Goal: Task Accomplishment & Management: Use online tool/utility

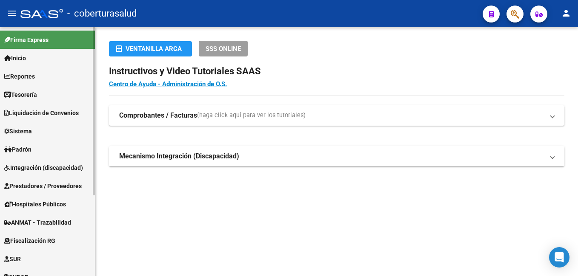
click at [24, 76] on span "Reportes" at bounding box center [19, 76] width 31 height 9
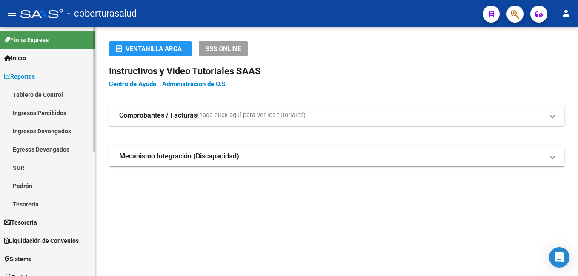
click at [40, 111] on link "Ingresos Percibidos" at bounding box center [47, 113] width 95 height 18
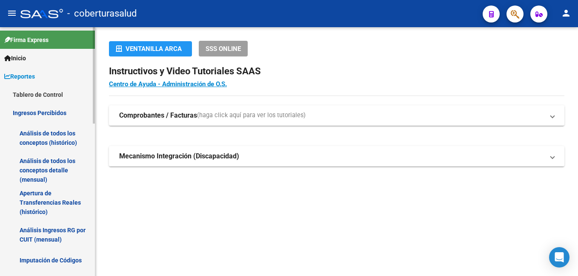
click at [44, 137] on link "Análisis de todos los conceptos (histórico)" at bounding box center [47, 138] width 95 height 32
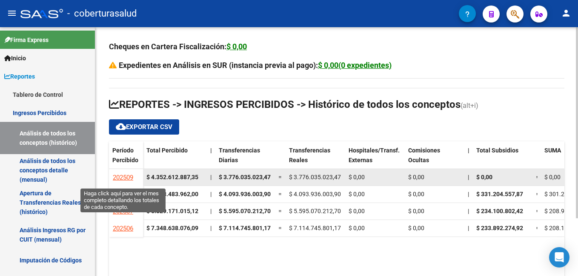
click at [117, 178] on span "202509" at bounding box center [123, 178] width 20 height 8
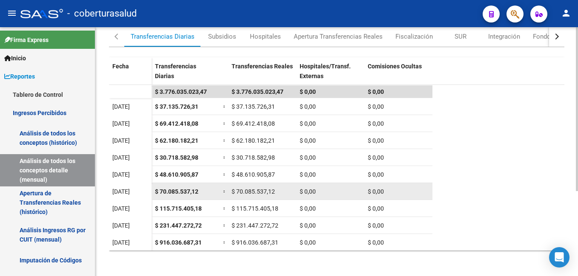
scroll to position [85, 0]
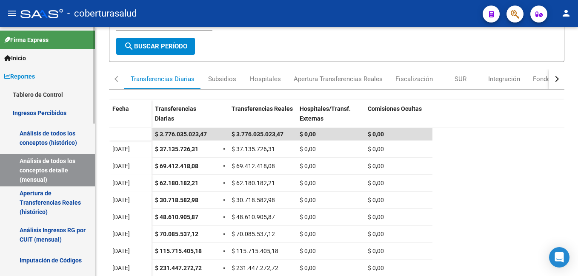
click at [36, 197] on link "Apertura de Transferencias Reales (histórico)" at bounding box center [47, 203] width 95 height 32
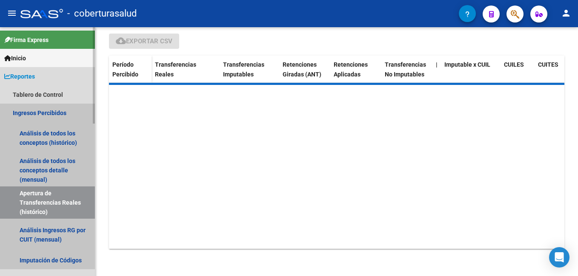
scroll to position [29, 0]
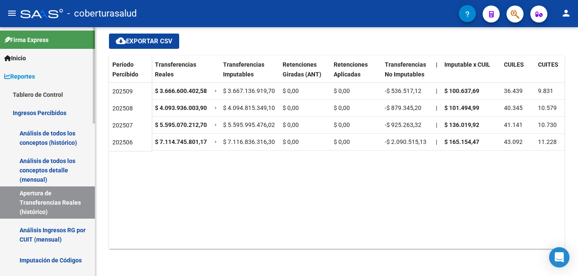
drag, startPoint x: 34, startPoint y: 230, endPoint x: 47, endPoint y: 230, distance: 12.8
click at [35, 230] on link "Análisis Ingresos RG por CUIT (mensual)" at bounding box center [47, 235] width 95 height 32
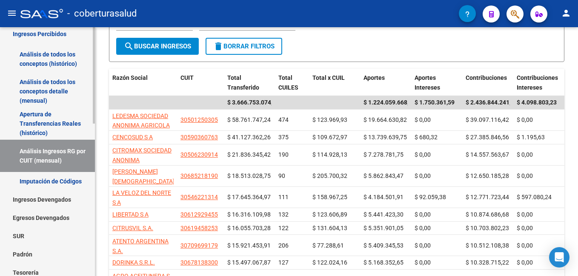
scroll to position [85, 0]
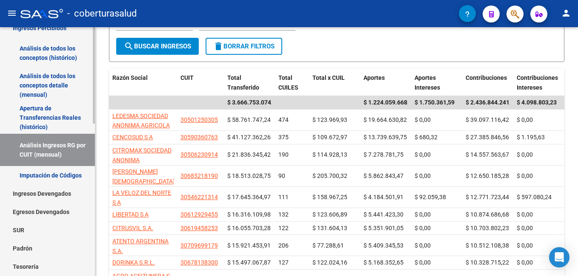
click at [59, 174] on link "Imputación de Códigos" at bounding box center [47, 175] width 95 height 18
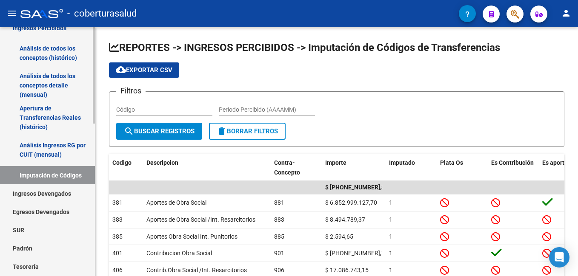
click at [47, 192] on link "Ingresos Devengados" at bounding box center [47, 194] width 95 height 18
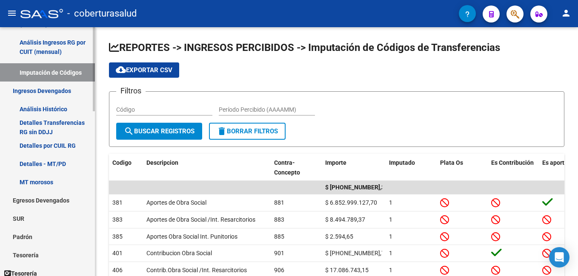
scroll to position [170, 0]
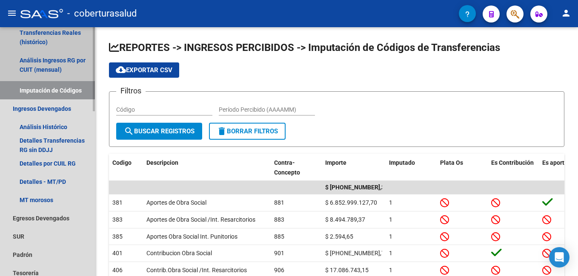
click at [54, 90] on link "Imputación de Códigos" at bounding box center [47, 90] width 95 height 18
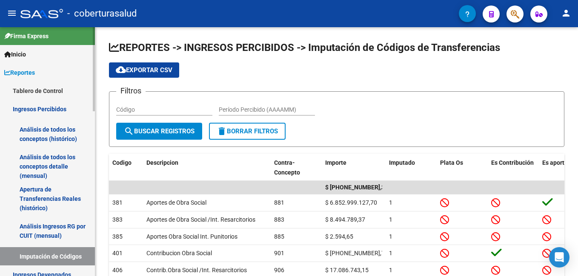
scroll to position [0, 0]
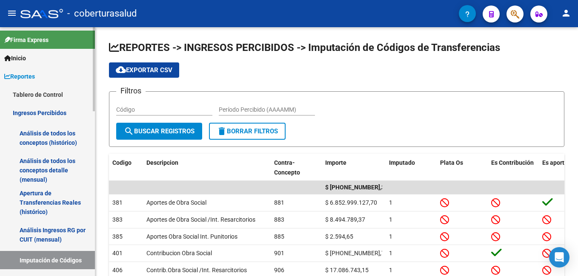
click at [57, 95] on link "Tablero de Control" at bounding box center [47, 94] width 95 height 18
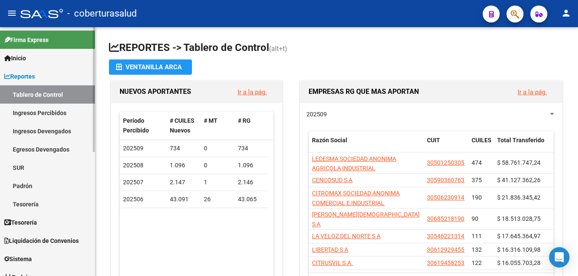
click at [45, 115] on link "Ingresos Percibidos" at bounding box center [47, 113] width 95 height 18
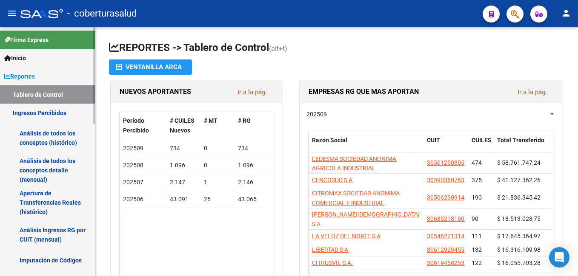
click at [51, 162] on link "Análisis de todos los conceptos detalle (mensual)" at bounding box center [47, 170] width 95 height 32
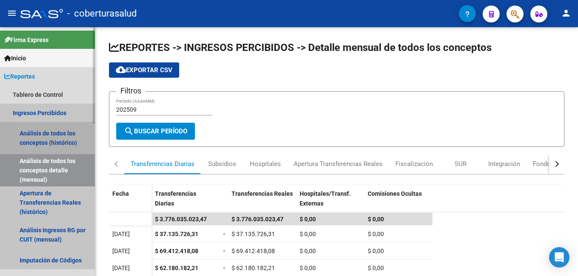
click at [55, 134] on link "Análisis de todos los conceptos (histórico)" at bounding box center [47, 138] width 95 height 32
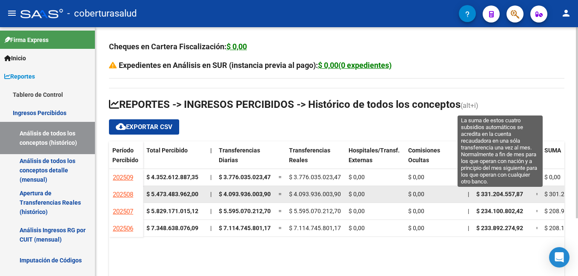
click at [514, 192] on span "$ 331.204.557,87" at bounding box center [499, 194] width 47 height 7
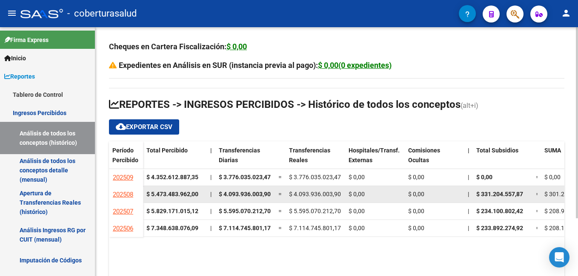
click at [486, 196] on span "$ 331.204.557,87" at bounding box center [499, 194] width 47 height 7
click at [484, 195] on span "$ 331.204.557,87" at bounding box center [499, 194] width 47 height 7
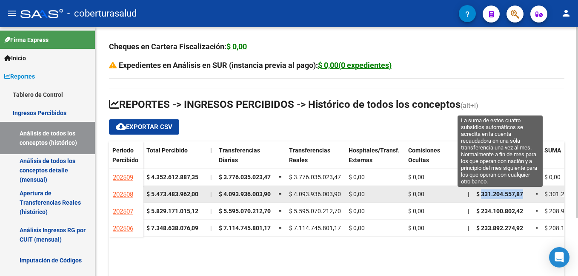
click at [490, 197] on span "$ 331.204.557,87" at bounding box center [499, 194] width 47 height 7
click at [491, 197] on span "$ 331.204.557,87" at bounding box center [499, 194] width 47 height 7
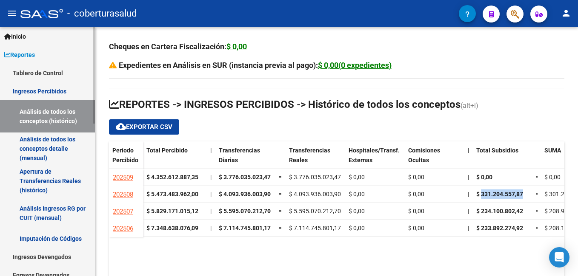
scroll to position [43, 0]
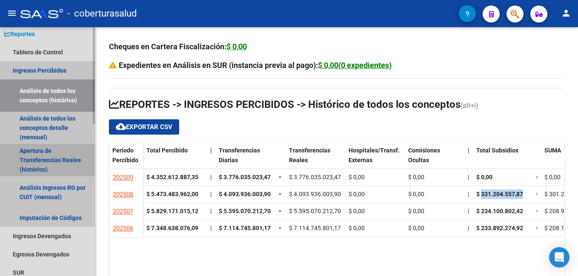
click at [53, 157] on link "Apertura de Transferencias Reales (histórico)" at bounding box center [47, 160] width 95 height 32
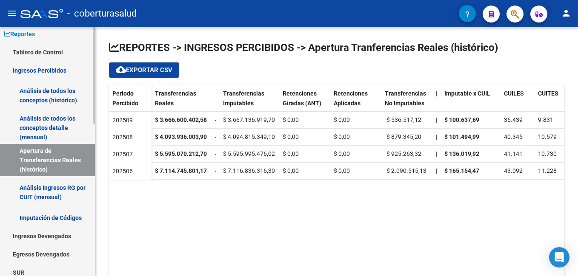
click at [48, 193] on link "Análisis Ingresos RG por CUIT (mensual)" at bounding box center [47, 192] width 95 height 32
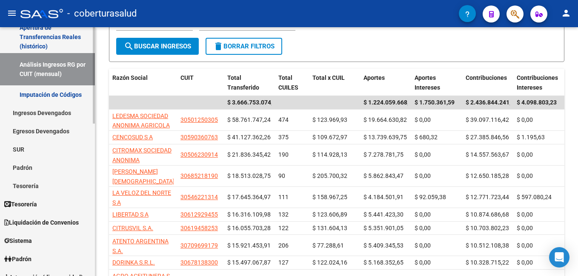
scroll to position [170, 0]
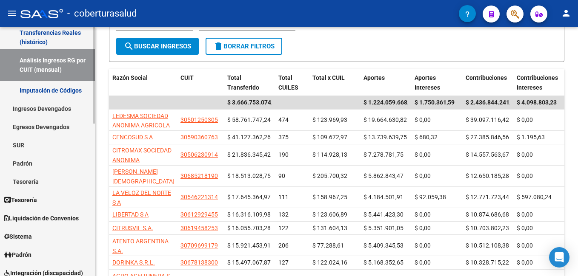
click at [68, 106] on link "Ingresos Devengados" at bounding box center [47, 109] width 95 height 18
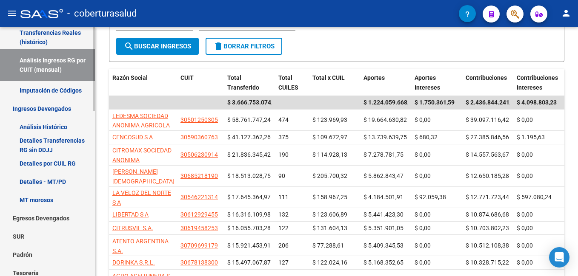
click at [53, 161] on link "Detalles por CUIL RG" at bounding box center [47, 163] width 95 height 18
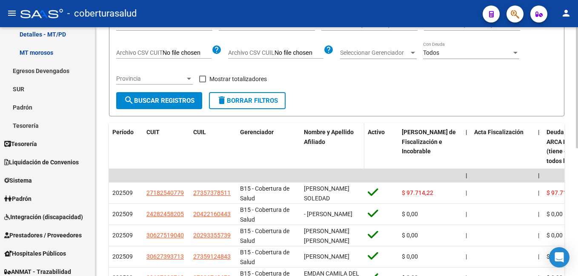
scroll to position [43, 0]
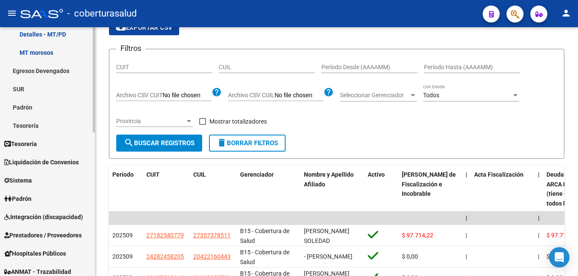
click at [37, 139] on span "Tesorería" at bounding box center [20, 143] width 33 height 9
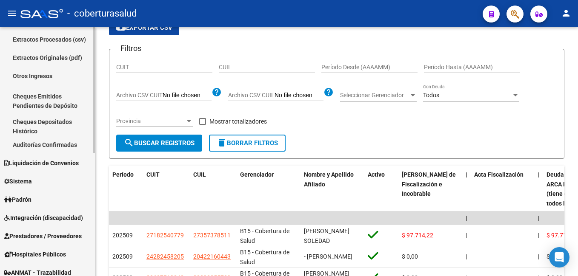
scroll to position [0, 0]
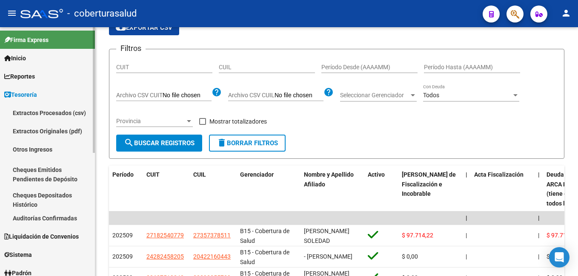
click at [6, 92] on icon at bounding box center [7, 95] width 7 height 6
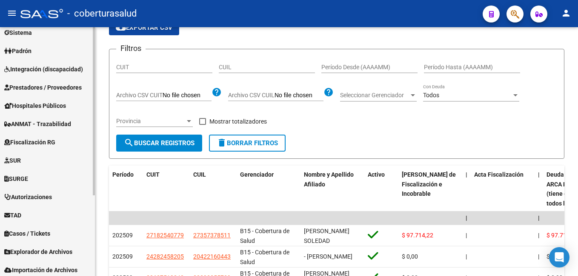
scroll to position [120, 0]
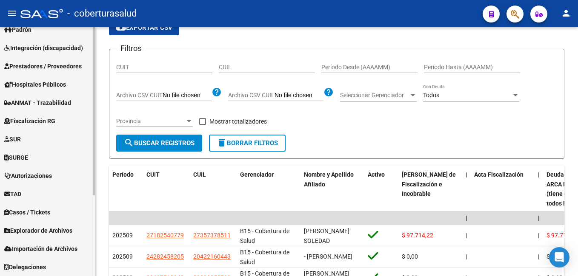
click at [61, 229] on span "Explorador de Archivos" at bounding box center [38, 230] width 68 height 9
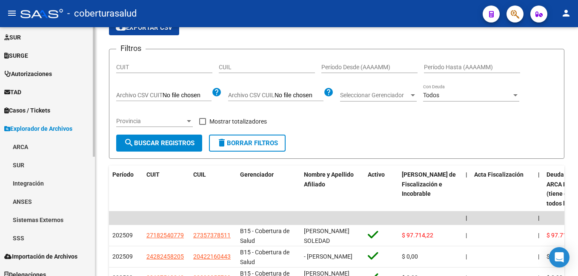
scroll to position [230, 0]
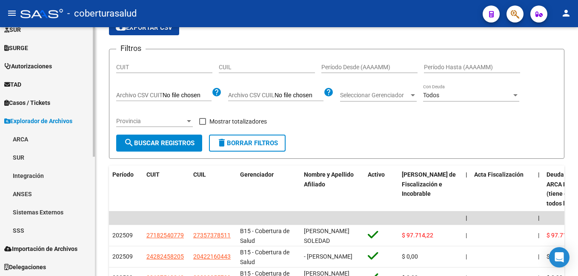
click at [46, 137] on link "ARCA" at bounding box center [47, 139] width 95 height 18
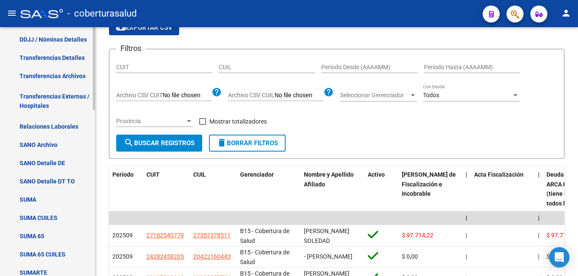
scroll to position [357, 0]
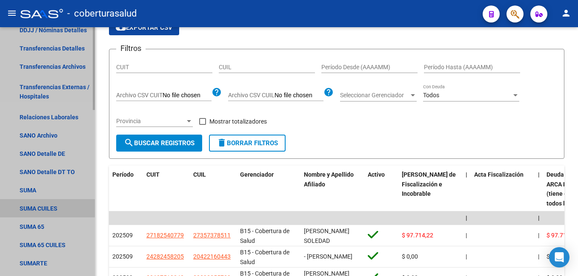
click at [36, 208] on link "SUMA CUILES" at bounding box center [47, 208] width 95 height 18
click at [44, 207] on link "SUMA CUILES" at bounding box center [47, 208] width 95 height 18
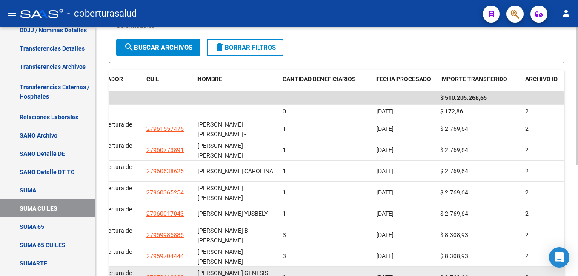
scroll to position [157, 0]
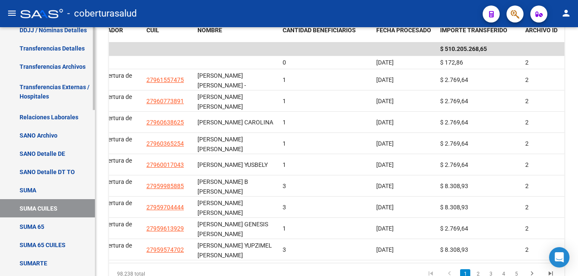
click at [34, 191] on link "SUMA" at bounding box center [47, 190] width 95 height 18
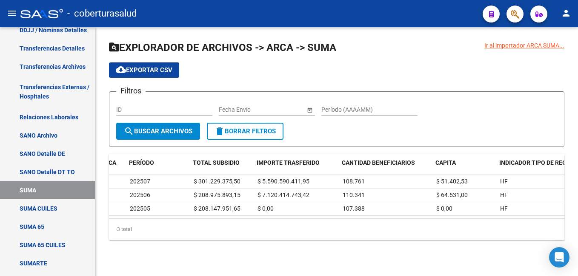
scroll to position [0, 111]
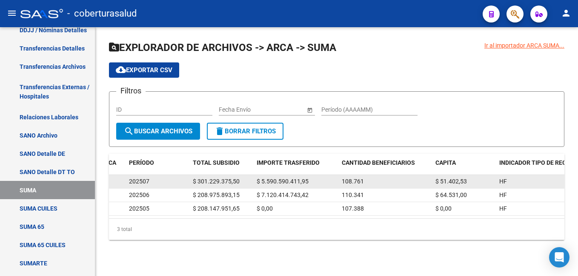
click at [211, 179] on span "$ 301.229.375,50" at bounding box center [216, 181] width 47 height 7
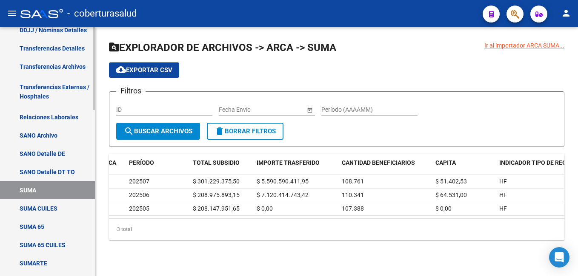
click at [36, 186] on link "SUMA" at bounding box center [47, 190] width 95 height 18
click at [339, 109] on input "Período (AAAAMM)" at bounding box center [369, 109] width 96 height 7
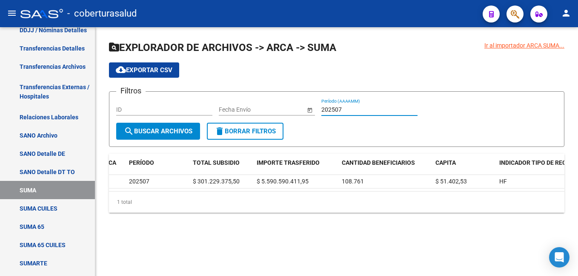
type input "202507"
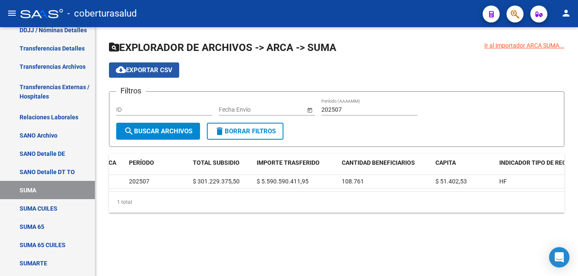
click at [142, 67] on span "cloud_download Exportar CSV" at bounding box center [144, 70] width 57 height 8
click at [293, 236] on div "Ir al importador ARCA SUMA... EXPLORADOR DE ARCHIVOS -> ARCA -> SUMA cloud_down…" at bounding box center [336, 133] width 482 height 213
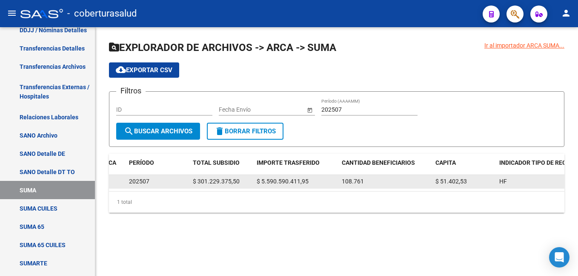
click at [219, 181] on span "$ 301.229.375,50" at bounding box center [216, 181] width 47 height 7
click at [213, 180] on span "$ 301.229.375,50" at bounding box center [216, 181] width 47 height 7
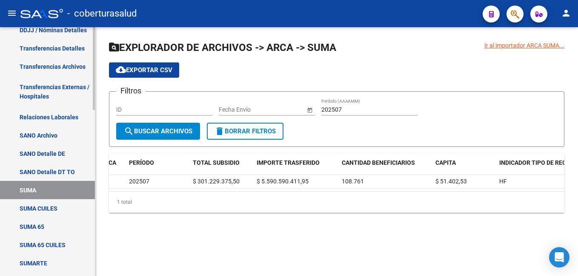
click at [37, 209] on link "SUMA CUILES" at bounding box center [47, 208] width 95 height 18
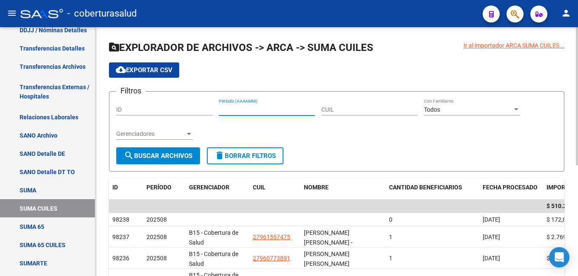
click at [230, 110] on input "Período (AAAAMM)" at bounding box center [267, 109] width 96 height 7
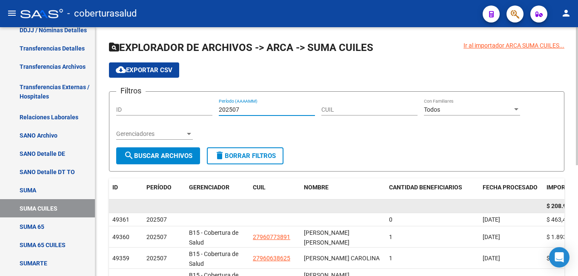
scroll to position [43, 0]
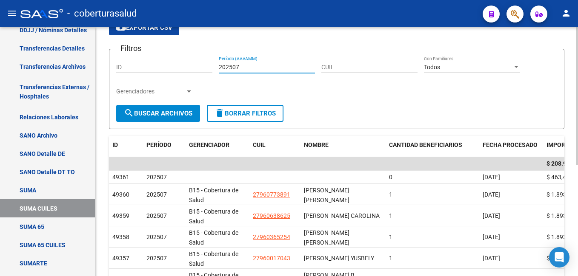
type input "202507"
click at [147, 111] on span "search Buscar Archivos" at bounding box center [158, 114] width 68 height 8
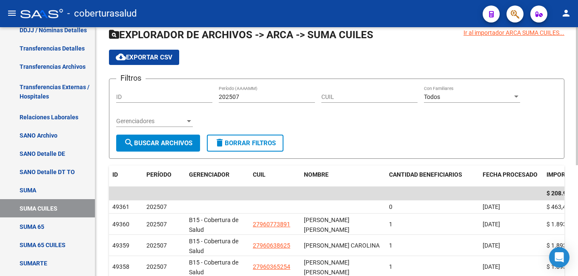
scroll to position [0, 0]
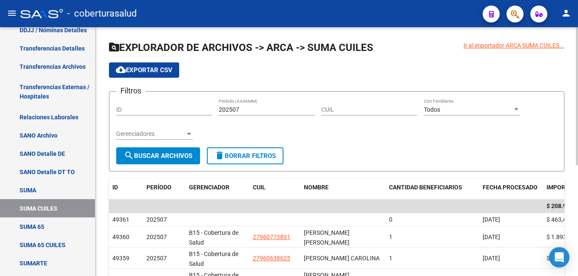
click at [131, 68] on span "cloud_download Exportar CSV" at bounding box center [144, 70] width 57 height 8
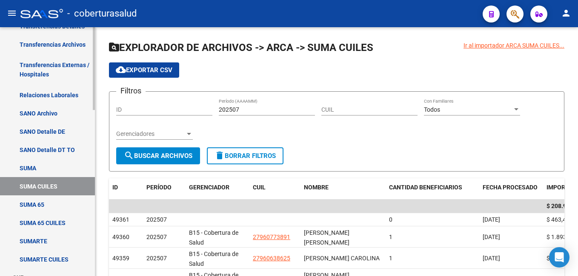
scroll to position [400, 0]
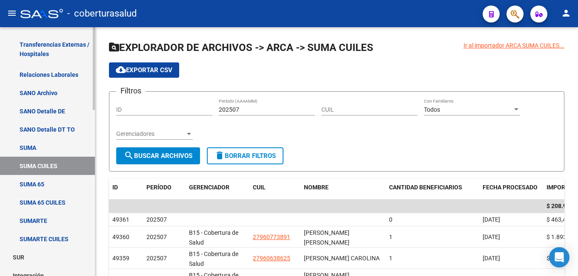
click at [37, 182] on link "SUMA 65" at bounding box center [47, 184] width 95 height 18
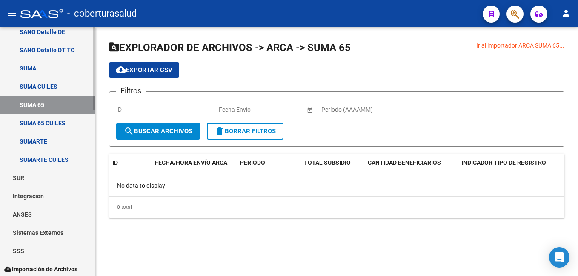
scroll to position [485, 0]
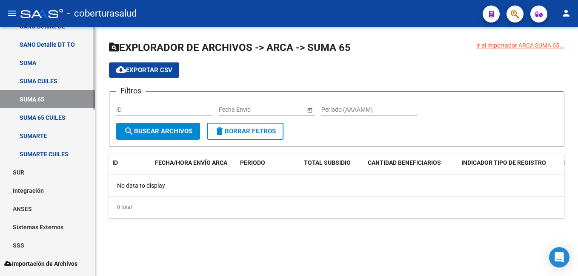
click at [56, 134] on link "SUMARTE" at bounding box center [47, 136] width 95 height 18
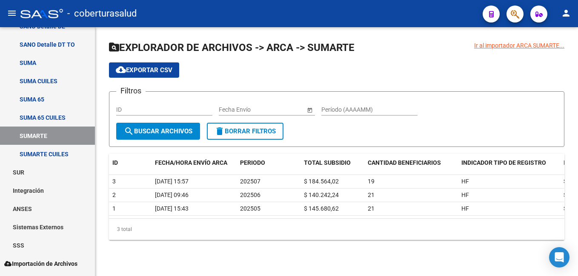
click at [353, 111] on input "Período (AAAAMM)" at bounding box center [369, 109] width 96 height 7
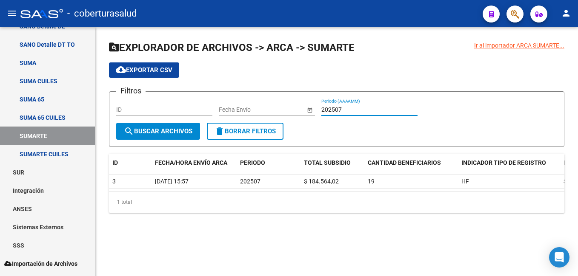
type input "202507"
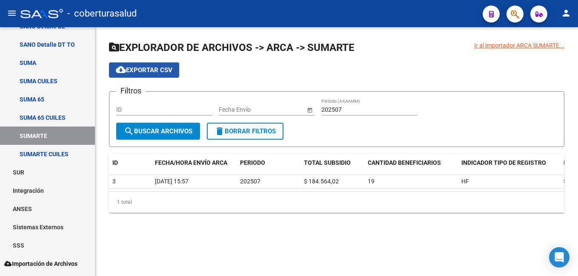
click at [158, 68] on span "cloud_download Exportar CSV" at bounding box center [144, 70] width 57 height 8
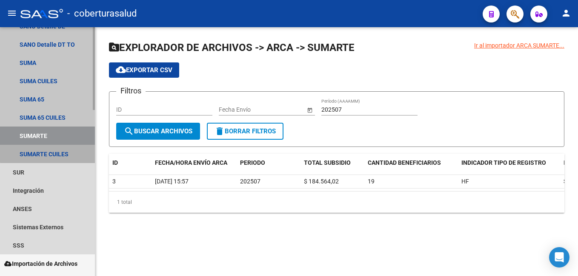
click at [48, 151] on link "SUMARTE CUILES" at bounding box center [47, 154] width 95 height 18
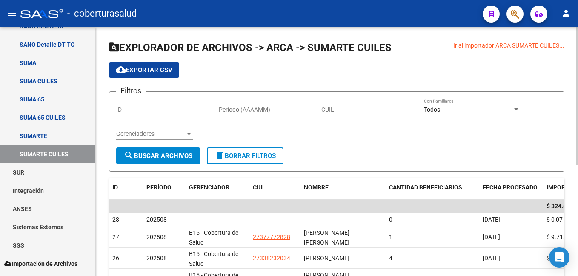
click at [246, 109] on input "Período (AAAAMM)" at bounding box center [267, 109] width 96 height 7
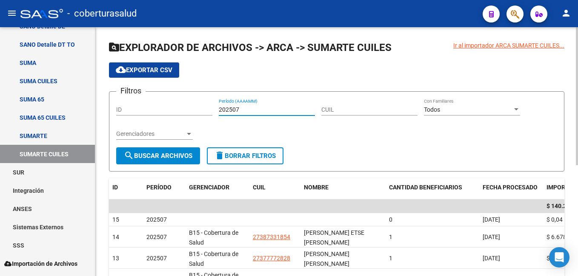
type input "202507"
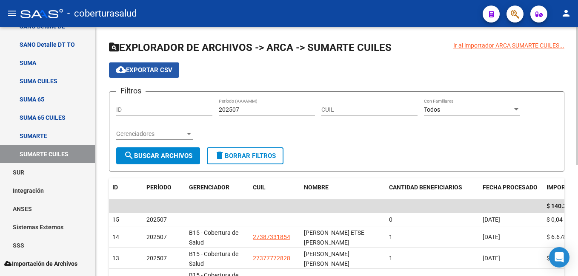
click at [136, 67] on span "cloud_download Exportar CSV" at bounding box center [144, 70] width 57 height 8
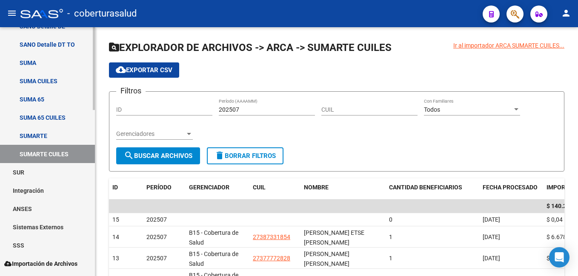
drag, startPoint x: 33, startPoint y: 131, endPoint x: 48, endPoint y: 147, distance: 22.6
click at [33, 131] on link "SUMARTE" at bounding box center [47, 136] width 95 height 18
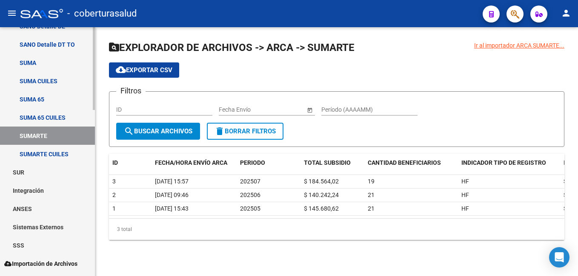
click at [49, 117] on link "SUMA 65 CUILES" at bounding box center [47, 117] width 95 height 18
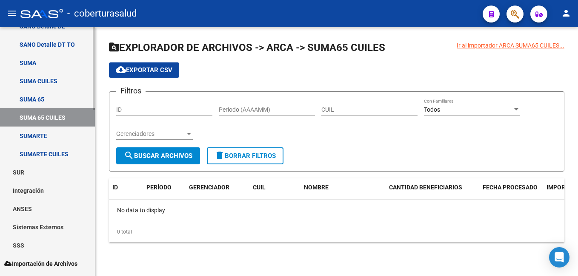
click at [46, 98] on link "SUMA 65" at bounding box center [47, 99] width 95 height 18
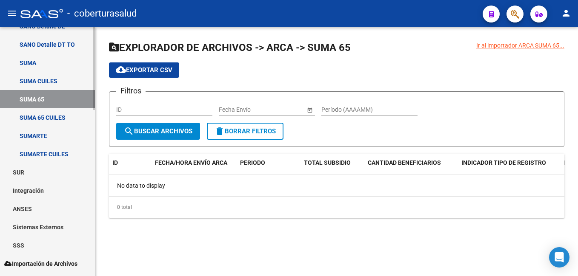
click at [40, 117] on link "SUMA 65 CUILES" at bounding box center [47, 117] width 95 height 18
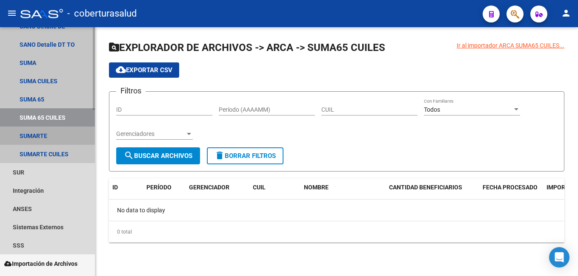
click at [38, 134] on link "SUMARTE" at bounding box center [47, 136] width 95 height 18
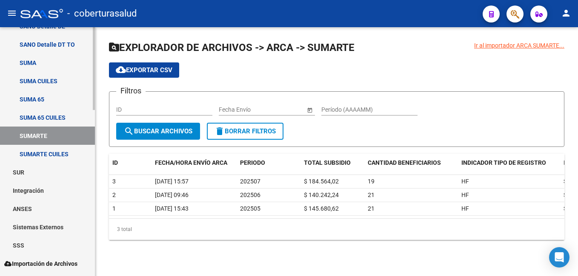
click at [52, 151] on link "SUMARTE CUILES" at bounding box center [47, 154] width 95 height 18
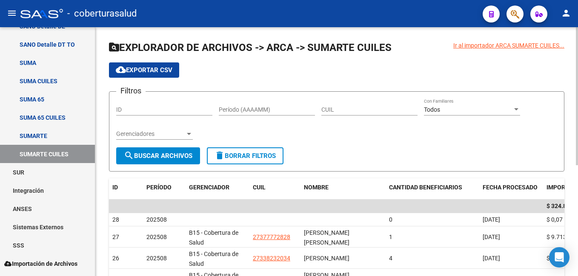
click at [250, 108] on input "Período (AAAAMM)" at bounding box center [267, 109] width 96 height 7
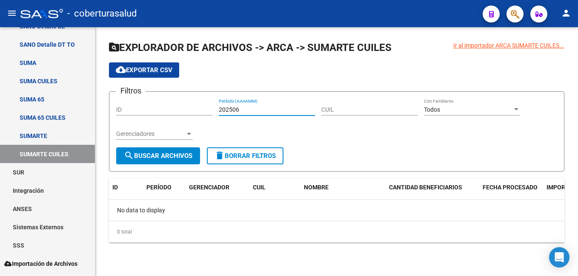
click at [156, 154] on span "search Buscar Archivos" at bounding box center [158, 156] width 68 height 8
click at [40, 151] on link "SUMARTE CUILES" at bounding box center [47, 154] width 95 height 18
click at [512, 111] on div at bounding box center [516, 109] width 8 height 7
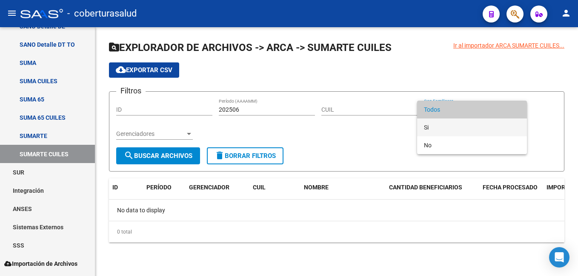
click at [447, 128] on span "Si" at bounding box center [472, 128] width 96 height 18
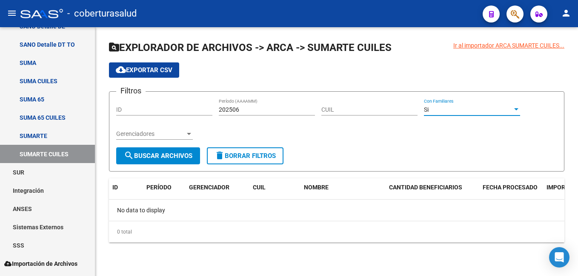
click at [151, 152] on button "search Buscar Archivos" at bounding box center [158, 156] width 84 height 17
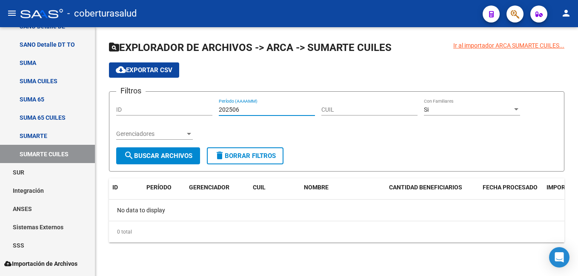
click at [255, 106] on input "202506" at bounding box center [267, 109] width 96 height 7
type input "2"
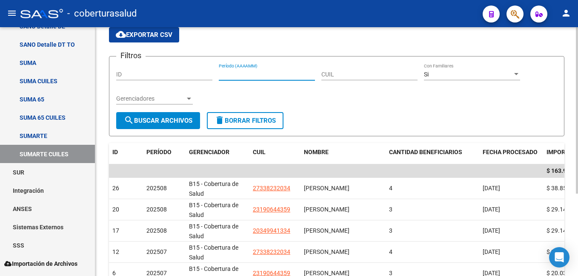
scroll to position [23, 0]
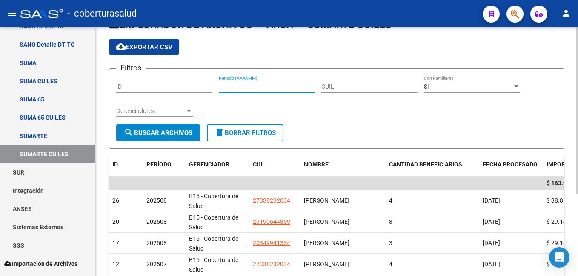
click at [577, 66] on html "menu - coberturasalud person Firma Express Inicio Calendario SSS Instructivos C…" at bounding box center [289, 138] width 578 height 276
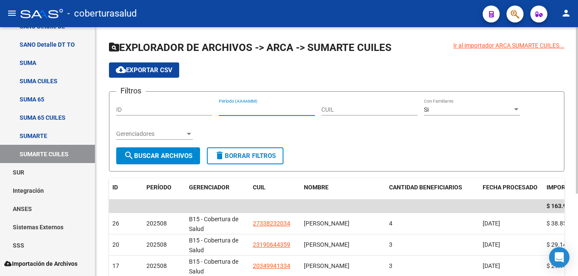
click at [239, 108] on input "Período (AAAAMM)" at bounding box center [267, 109] width 96 height 7
click at [164, 153] on span "search Buscar Archivos" at bounding box center [158, 156] width 68 height 8
click at [137, 68] on span "cloud_download Exportar CSV" at bounding box center [144, 70] width 57 height 8
click at [248, 107] on input "202507" at bounding box center [267, 109] width 96 height 7
click at [170, 152] on span "search Buscar Archivos" at bounding box center [158, 156] width 68 height 8
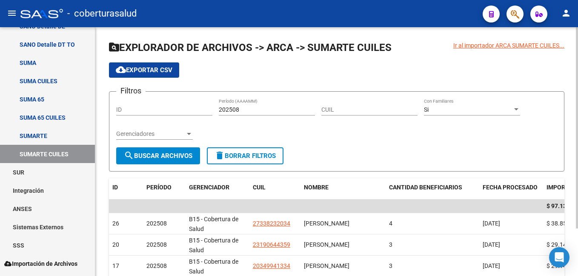
click at [244, 107] on input "202508" at bounding box center [267, 109] width 96 height 7
click at [169, 151] on button "search Buscar Archivos" at bounding box center [158, 156] width 84 height 17
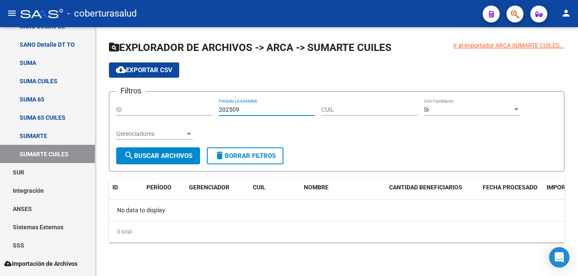
drag, startPoint x: 242, startPoint y: 111, endPoint x: 232, endPoint y: 111, distance: 10.6
click at [232, 111] on input "202509" at bounding box center [267, 109] width 96 height 7
type input "202506"
click at [174, 154] on span "search Buscar Archivos" at bounding box center [158, 156] width 68 height 8
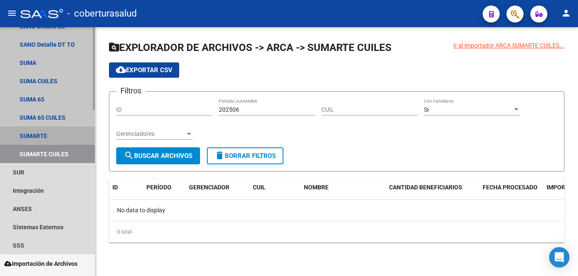
click at [34, 134] on link "SUMARTE" at bounding box center [47, 136] width 95 height 18
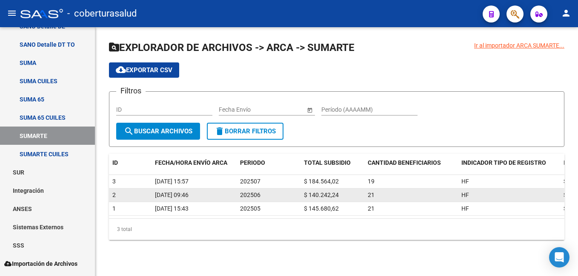
click at [161, 195] on span "[DATE] 09:46" at bounding box center [172, 195] width 34 height 7
drag, startPoint x: 161, startPoint y: 195, endPoint x: 256, endPoint y: 194, distance: 95.7
click at [256, 194] on span "202506" at bounding box center [250, 195] width 20 height 7
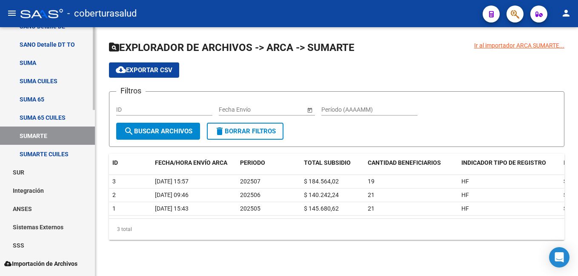
click at [48, 82] on link "SUMA CUILES" at bounding box center [47, 81] width 95 height 18
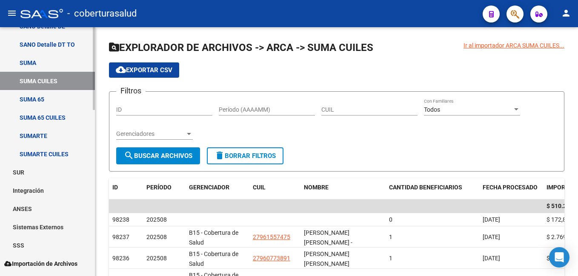
click at [50, 59] on link "SUMA" at bounding box center [47, 63] width 95 height 18
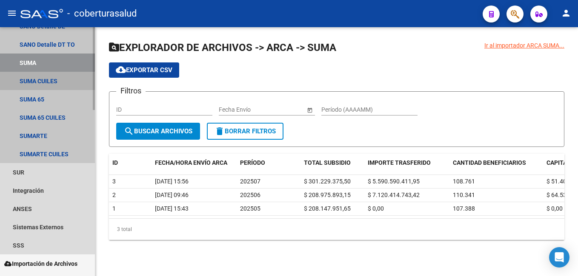
click at [67, 81] on link "SUMA CUILES" at bounding box center [47, 81] width 95 height 18
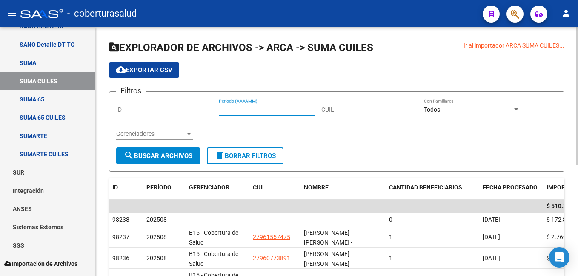
click at [245, 109] on input "Período (AAAAMM)" at bounding box center [267, 109] width 96 height 7
click at [146, 154] on span "search Buscar Archivos" at bounding box center [158, 156] width 68 height 8
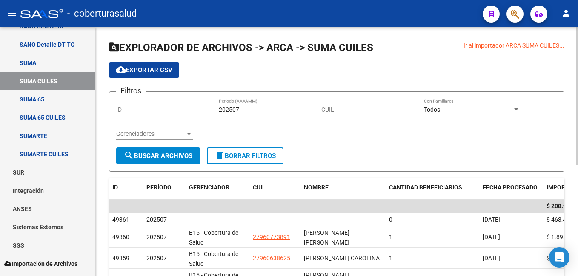
click at [239, 106] on input "202507" at bounding box center [267, 109] width 96 height 7
type input "202508"
click at [149, 151] on button "search Buscar Archivos" at bounding box center [158, 156] width 84 height 17
click at [140, 68] on span "cloud_download Exportar CSV" at bounding box center [144, 70] width 57 height 8
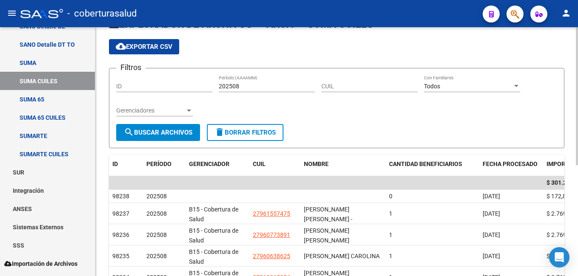
scroll to position [43, 0]
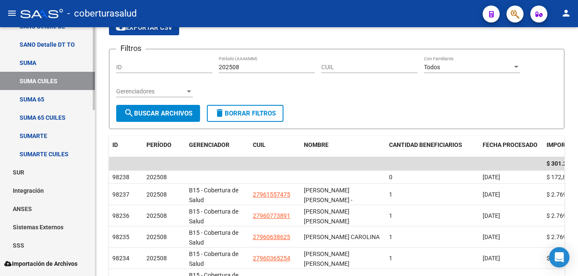
click at [32, 61] on link "SUMA" at bounding box center [47, 63] width 95 height 18
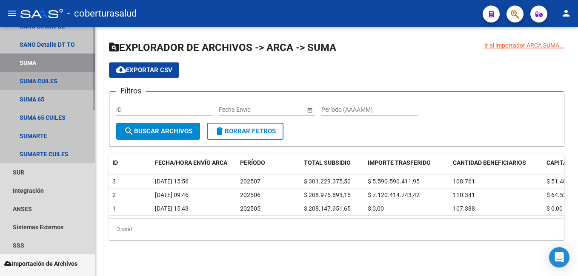
click at [41, 78] on link "SUMA CUILES" at bounding box center [47, 81] width 95 height 18
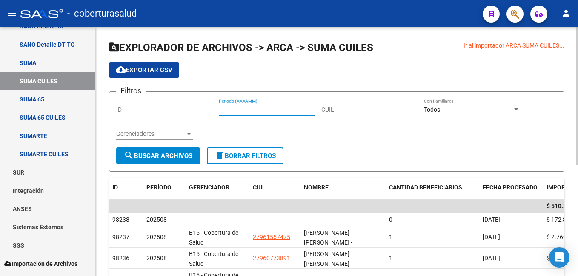
click at [245, 110] on input "Período (AAAAMM)" at bounding box center [267, 109] width 96 height 7
type input "202507"
click at [165, 154] on span "search Buscar Archivos" at bounding box center [158, 156] width 68 height 8
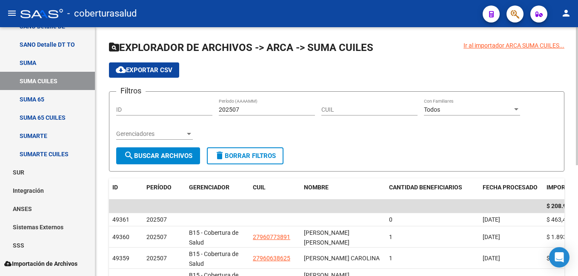
click at [142, 66] on span "cloud_download Exportar CSV" at bounding box center [144, 70] width 57 height 8
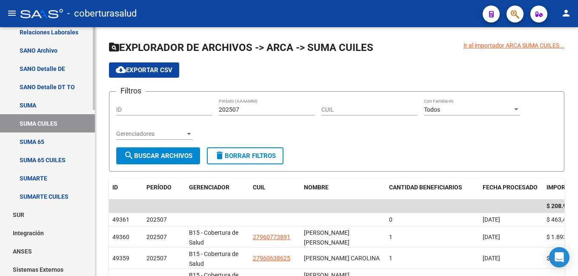
click at [38, 99] on link "SUMA" at bounding box center [47, 105] width 95 height 18
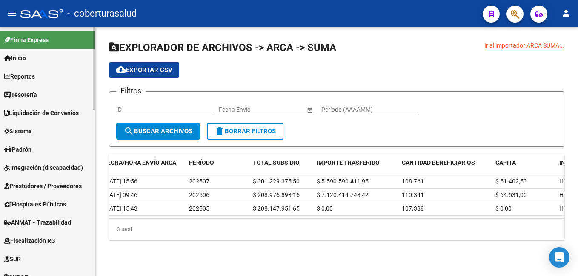
click at [28, 73] on span "Reportes" at bounding box center [19, 76] width 31 height 9
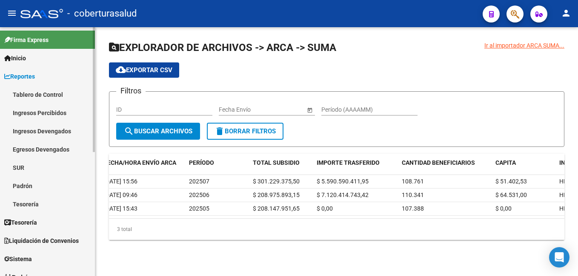
click at [52, 91] on link "Tablero de Control" at bounding box center [47, 94] width 95 height 18
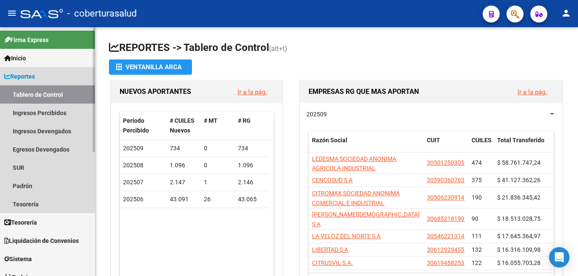
click at [25, 72] on span "Reportes" at bounding box center [19, 76] width 31 height 9
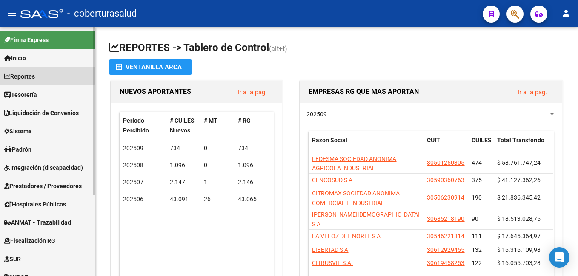
click at [39, 73] on link "Reportes" at bounding box center [47, 76] width 95 height 18
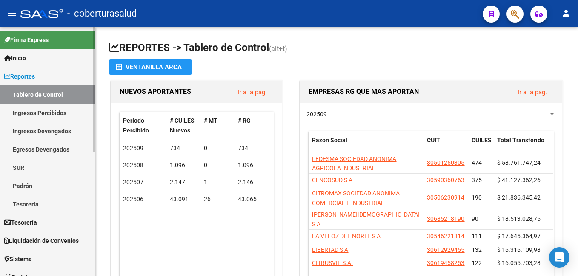
click at [45, 57] on link "Inicio" at bounding box center [47, 58] width 95 height 18
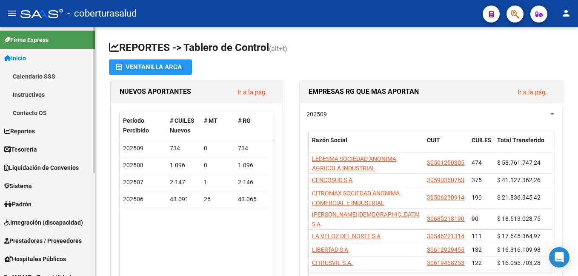
click at [34, 128] on span "Reportes" at bounding box center [19, 131] width 31 height 9
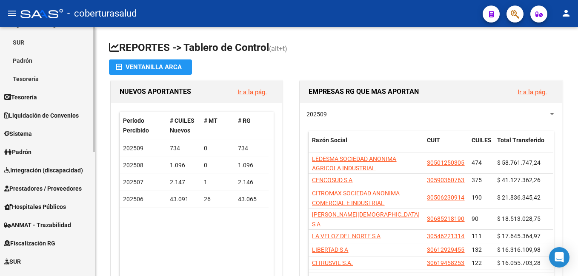
scroll to position [128, 0]
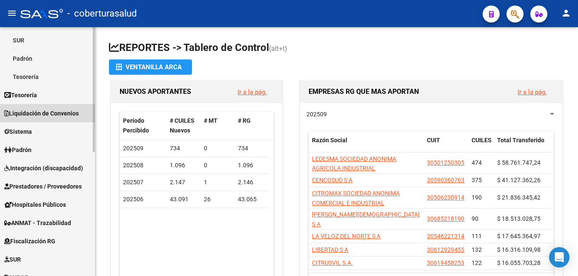
click at [61, 110] on span "Liquidación de Convenios" at bounding box center [41, 113] width 74 height 9
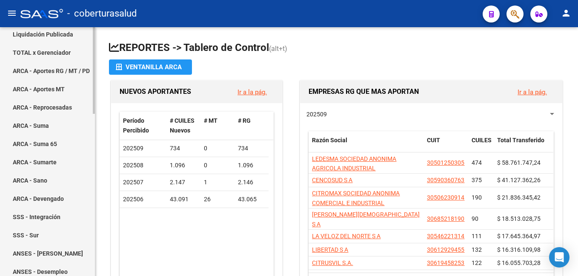
scroll to position [85, 0]
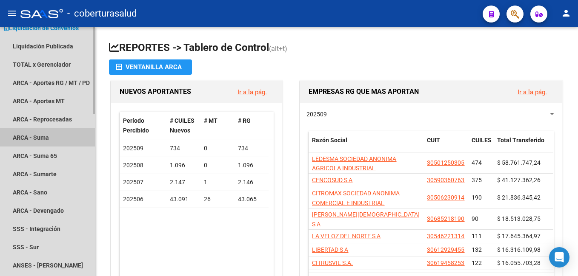
click at [57, 137] on link "ARCA - Suma" at bounding box center [47, 137] width 95 height 18
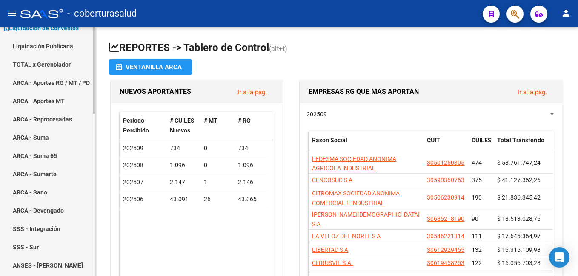
click at [52, 133] on link "ARCA - Suma" at bounding box center [47, 137] width 95 height 18
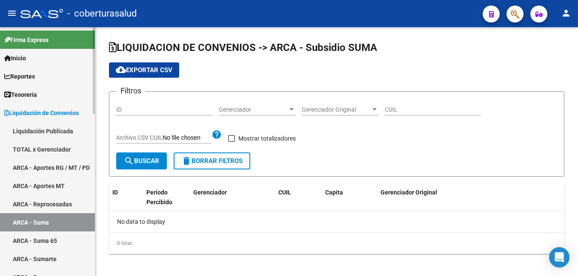
checkbox input "true"
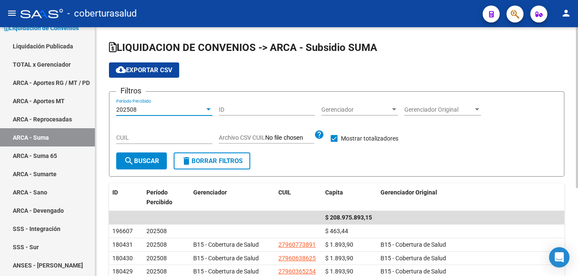
click at [145, 107] on div "202508" at bounding box center [160, 109] width 88 height 7
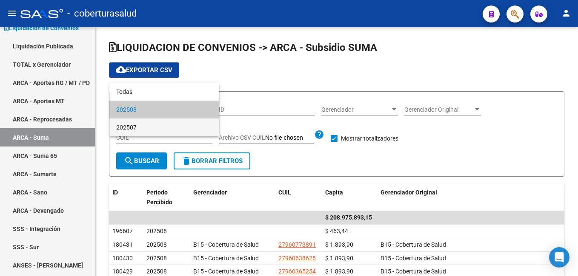
click at [135, 125] on span "202507" at bounding box center [164, 128] width 96 height 18
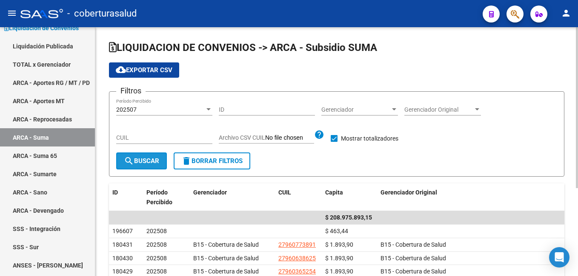
click at [144, 158] on span "search Buscar" at bounding box center [141, 161] width 35 height 8
click at [142, 161] on span "search Buscar" at bounding box center [141, 161] width 35 height 8
click at [202, 105] on div "202507 Período Percibido" at bounding box center [164, 107] width 96 height 17
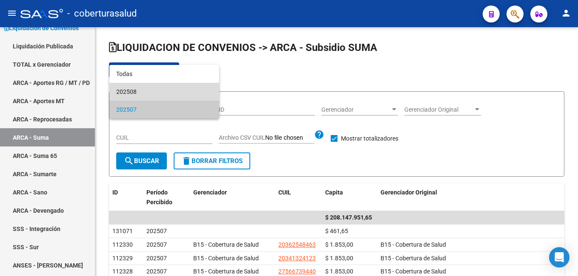
click at [192, 90] on span "202508" at bounding box center [164, 92] width 96 height 18
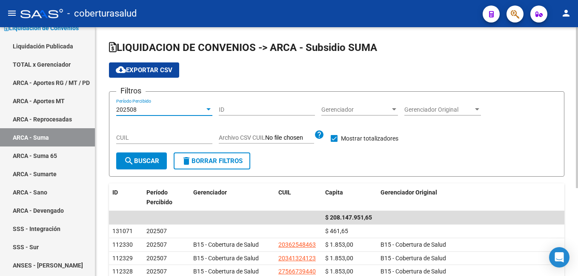
click at [145, 161] on span "search Buscar" at bounding box center [141, 161] width 35 height 8
click at [139, 69] on span "cloud_download Exportar CSV" at bounding box center [144, 70] width 57 height 8
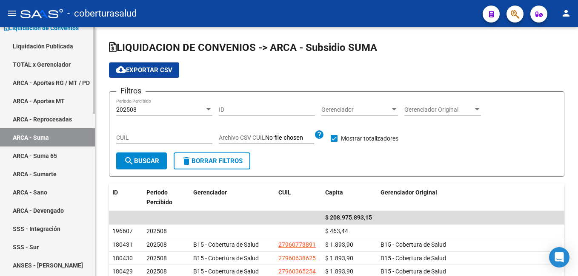
click at [47, 155] on link "ARCA - Suma 65" at bounding box center [47, 156] width 95 height 18
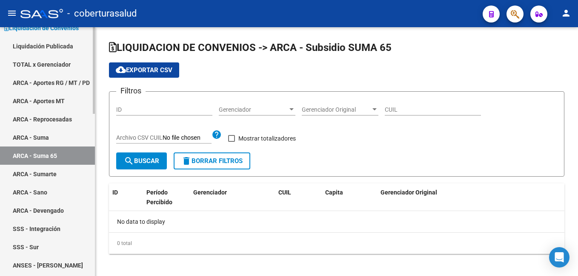
click at [44, 139] on link "ARCA - Suma" at bounding box center [47, 137] width 95 height 18
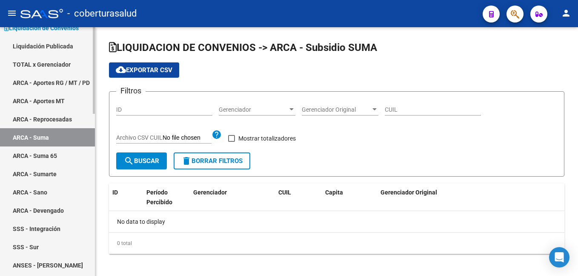
checkbox input "true"
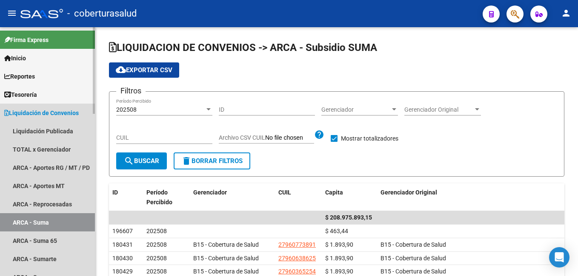
click at [30, 109] on span "Liquidación de Convenios" at bounding box center [41, 112] width 74 height 9
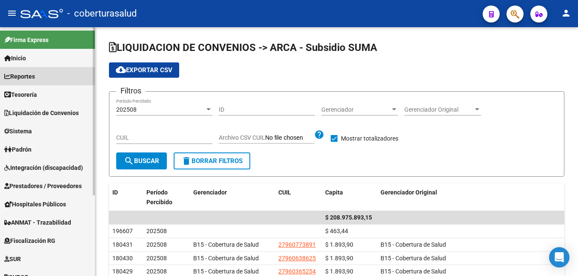
click at [35, 80] on span "Reportes" at bounding box center [19, 76] width 31 height 9
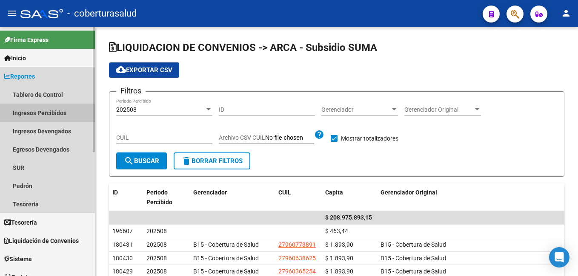
click at [54, 109] on link "Ingresos Percibidos" at bounding box center [47, 113] width 95 height 18
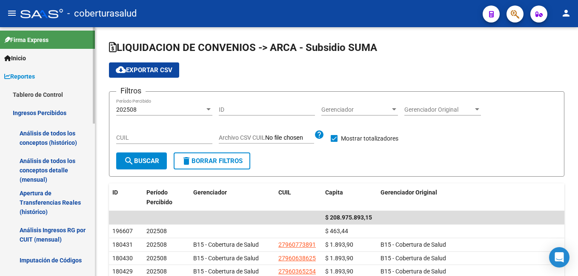
click at [49, 165] on link "Análisis de todos los conceptos detalle (mensual)" at bounding box center [47, 170] width 95 height 32
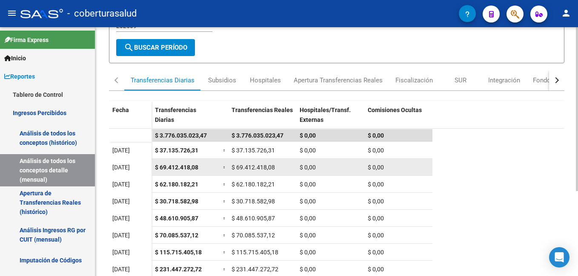
scroll to position [85, 0]
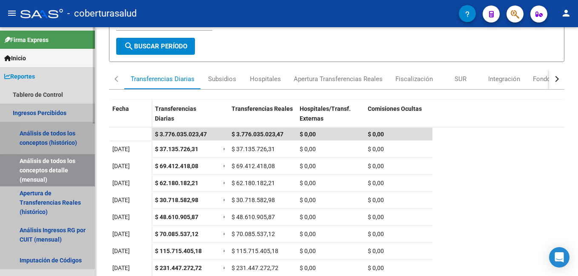
click at [55, 137] on link "Análisis de todos los conceptos (histórico)" at bounding box center [47, 138] width 95 height 32
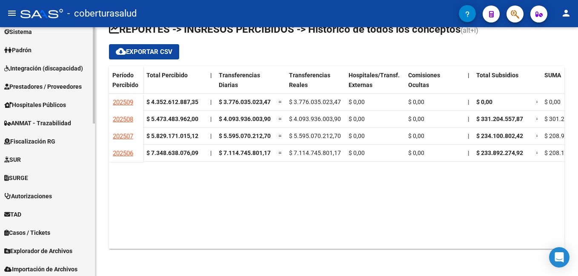
scroll to position [395, 0]
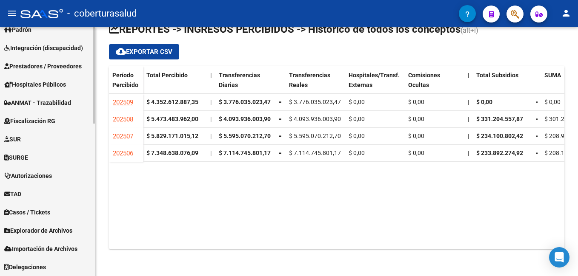
drag, startPoint x: 51, startPoint y: 226, endPoint x: 55, endPoint y: 227, distance: 4.3
click at [51, 226] on span "Explorador de Archivos" at bounding box center [38, 230] width 68 height 9
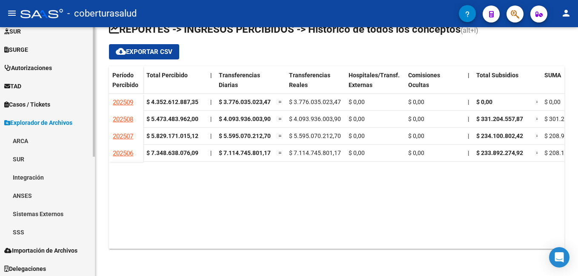
scroll to position [230, 0]
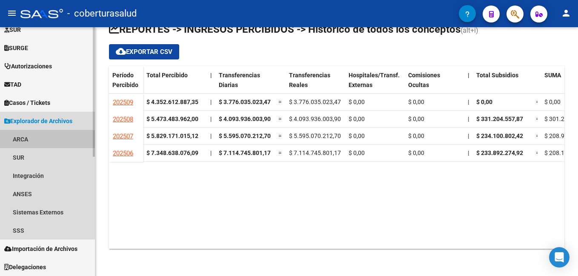
click at [37, 139] on link "ARCA" at bounding box center [47, 139] width 95 height 18
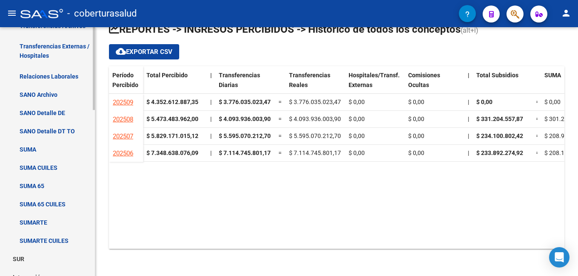
scroll to position [400, 0]
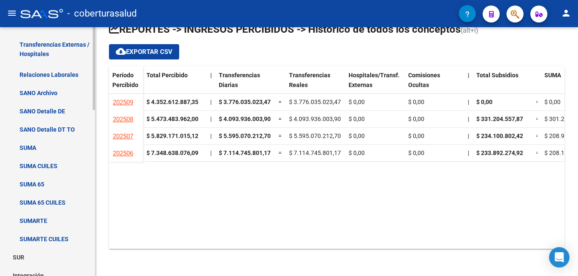
click at [46, 163] on link "SUMA CUILES" at bounding box center [47, 166] width 95 height 18
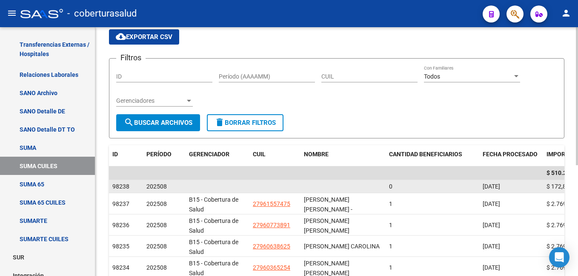
scroll to position [85, 0]
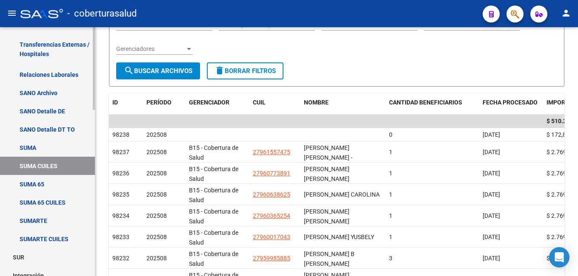
click at [46, 147] on link "SUMA" at bounding box center [47, 148] width 95 height 18
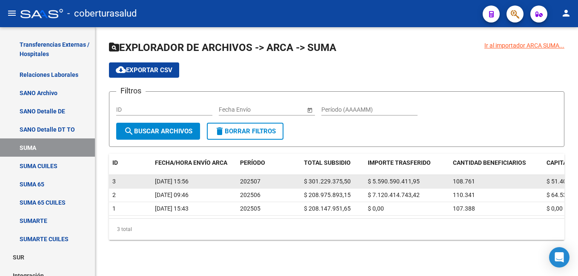
click at [457, 179] on span "108.761" at bounding box center [463, 181] width 22 height 7
click at [188, 179] on span "[DATE] 15:56" at bounding box center [172, 181] width 34 height 7
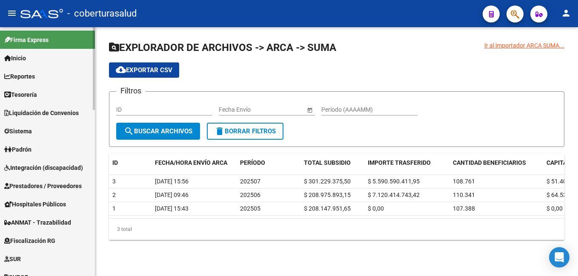
click at [39, 108] on link "Liquidación de Convenios" at bounding box center [47, 113] width 95 height 18
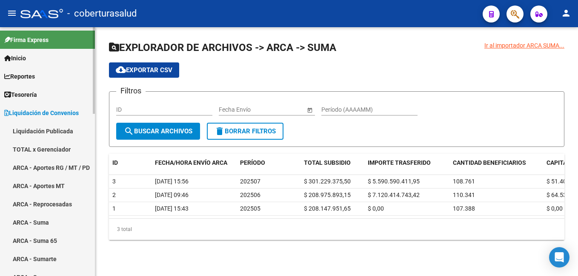
click at [50, 224] on link "ARCA - Suma" at bounding box center [47, 222] width 95 height 18
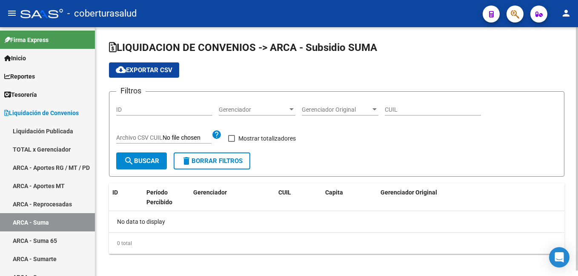
checkbox input "true"
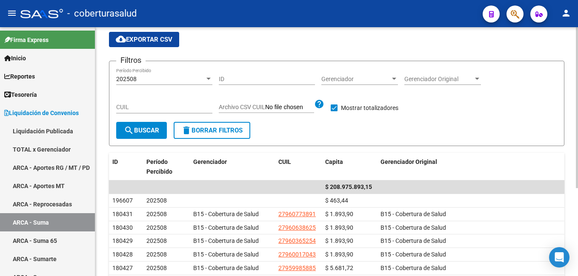
scroll to position [43, 0]
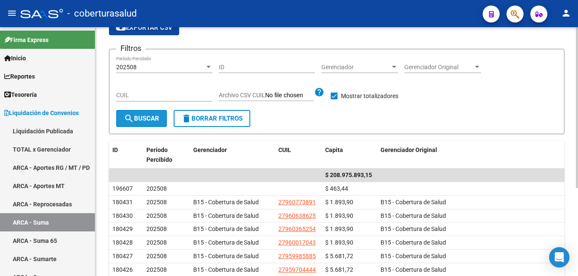
click at [150, 118] on span "search Buscar" at bounding box center [141, 119] width 35 height 8
click at [139, 67] on div "202508" at bounding box center [160, 67] width 88 height 7
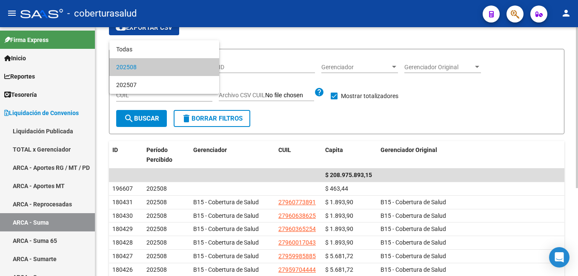
click at [155, 62] on span "202508" at bounding box center [164, 67] width 96 height 18
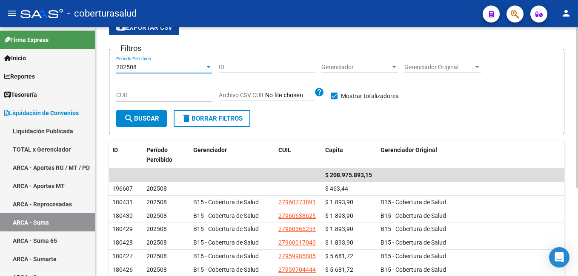
click at [142, 66] on div "202508" at bounding box center [160, 67] width 88 height 7
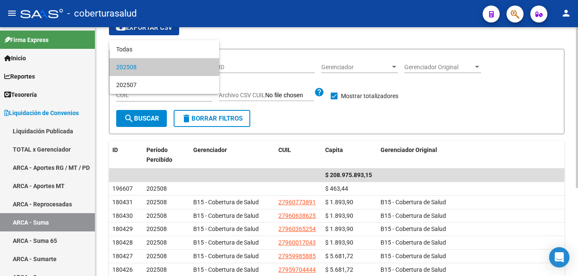
click at [142, 66] on span "202508" at bounding box center [164, 67] width 96 height 18
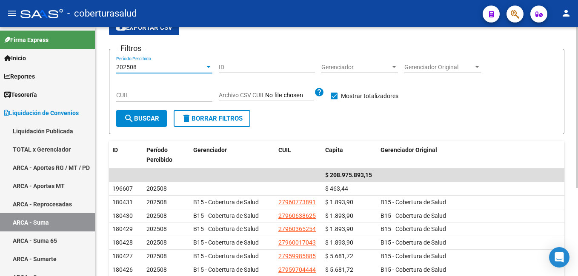
click at [144, 64] on div "202508" at bounding box center [160, 67] width 88 height 7
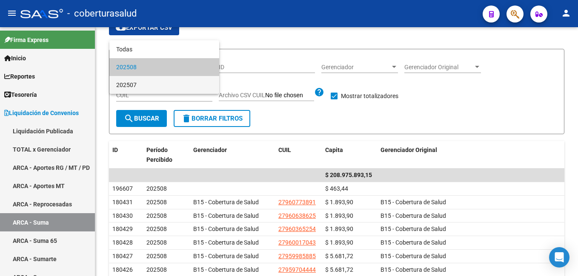
click at [135, 82] on span "202507" at bounding box center [164, 85] width 96 height 18
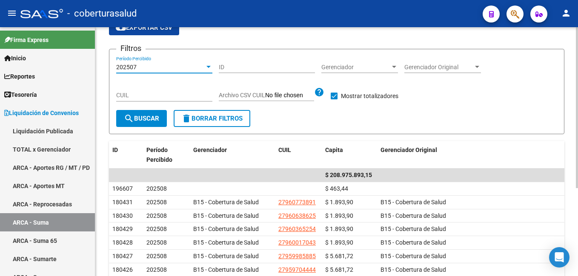
click at [142, 117] on span "search Buscar" at bounding box center [141, 119] width 35 height 8
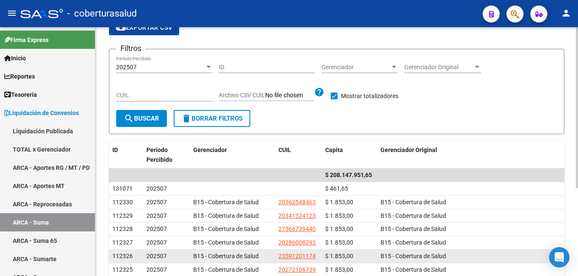
scroll to position [0, 0]
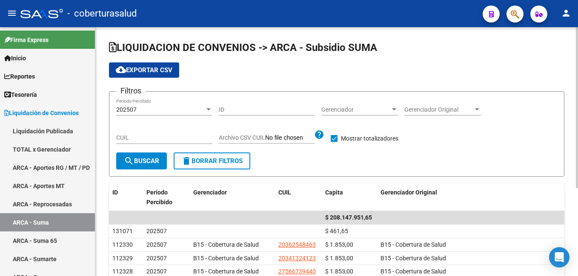
click at [139, 67] on span "cloud_download Exportar CSV" at bounding box center [144, 70] width 57 height 8
click at [39, 221] on link "ARCA - Suma" at bounding box center [47, 222] width 95 height 18
click at [28, 91] on span "Tesorería" at bounding box center [20, 94] width 33 height 9
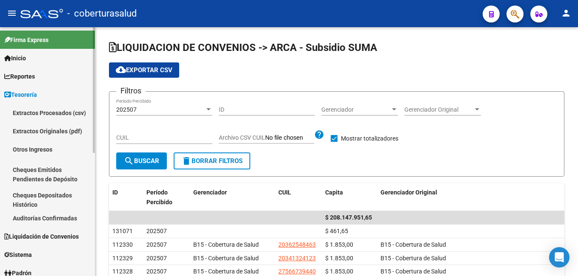
click at [34, 78] on span "Reportes" at bounding box center [19, 76] width 31 height 9
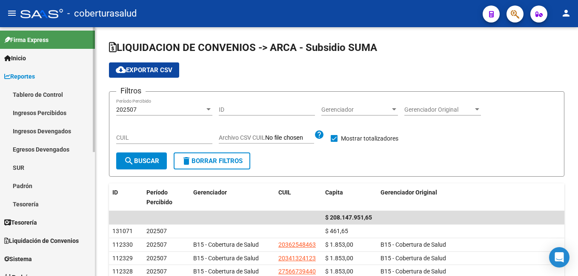
click at [28, 74] on span "Reportes" at bounding box center [19, 76] width 31 height 9
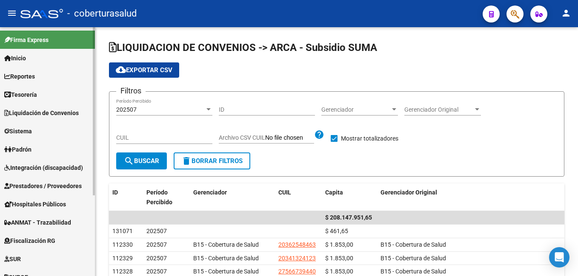
click at [43, 95] on link "Tesorería" at bounding box center [47, 94] width 95 height 18
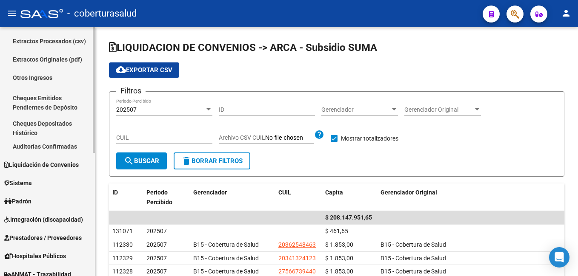
scroll to position [85, 0]
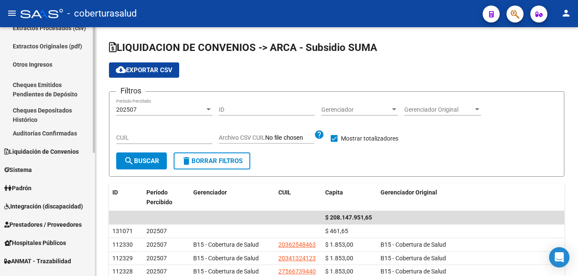
click at [3, 151] on link "Liquidación de Convenios" at bounding box center [47, 151] width 95 height 18
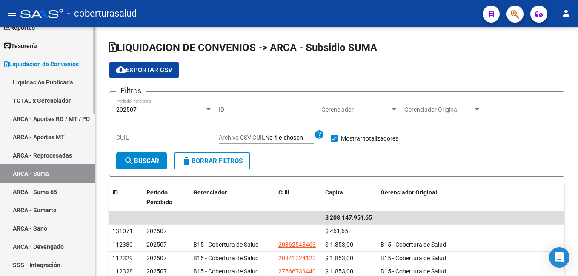
scroll to position [0, 0]
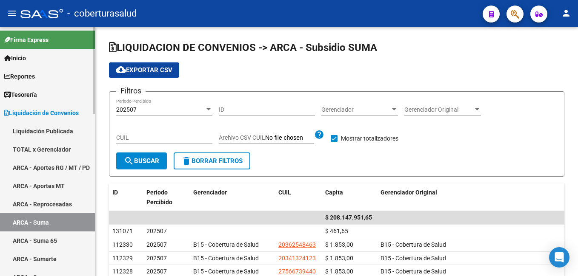
click at [37, 91] on span "Tesorería" at bounding box center [20, 94] width 33 height 9
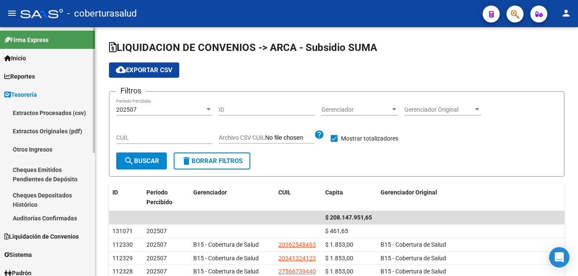
click at [26, 94] on span "Tesorería" at bounding box center [20, 94] width 33 height 9
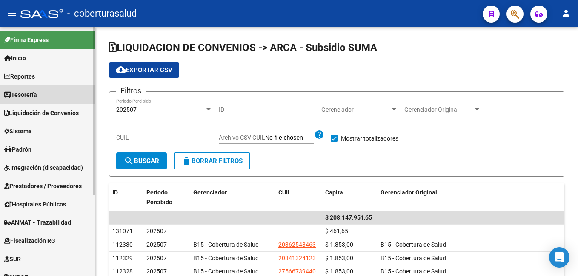
click at [26, 94] on span "Tesorería" at bounding box center [20, 94] width 33 height 9
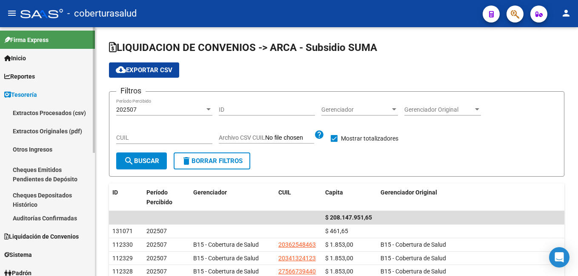
click at [32, 86] on link "Tesorería" at bounding box center [47, 94] width 95 height 18
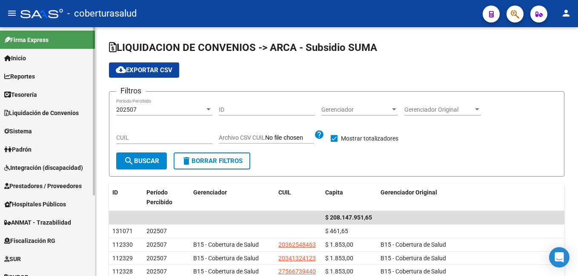
click at [34, 73] on span "Reportes" at bounding box center [19, 76] width 31 height 9
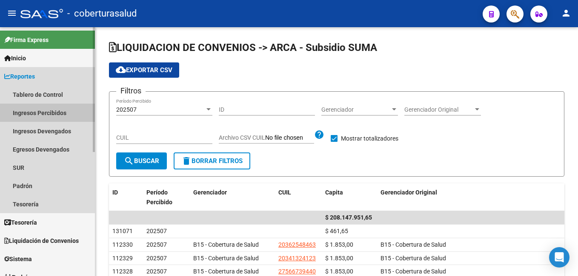
click at [43, 112] on link "Ingresos Percibidos" at bounding box center [47, 113] width 95 height 18
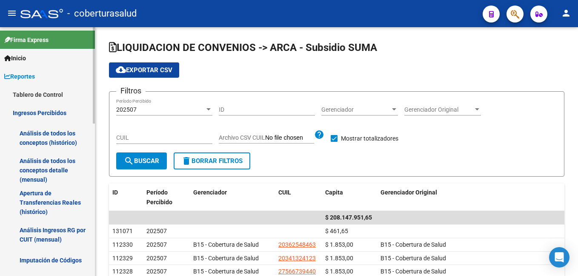
click at [55, 134] on link "Análisis de todos los conceptos (histórico)" at bounding box center [47, 138] width 95 height 32
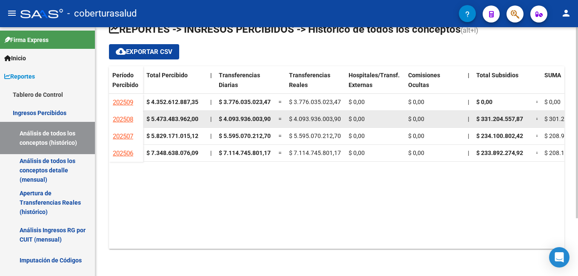
click at [157, 119] on strong "$ 5.473.483.962,00" at bounding box center [172, 119] width 52 height 7
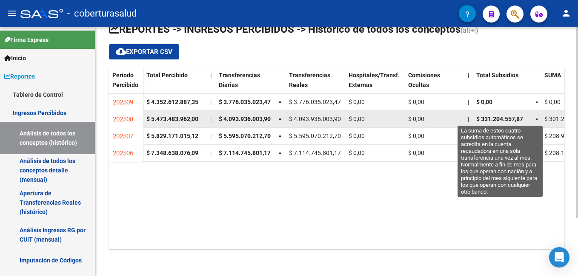
click at [489, 118] on span "$ 331.204.557,87" at bounding box center [499, 119] width 47 height 7
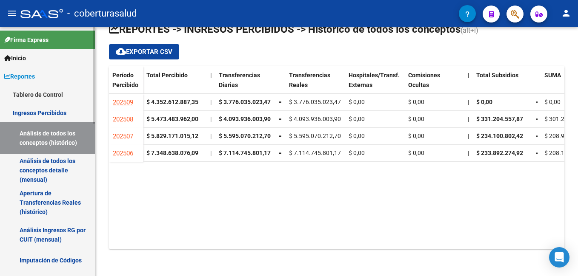
click at [28, 110] on link "Ingresos Percibidos" at bounding box center [47, 113] width 95 height 18
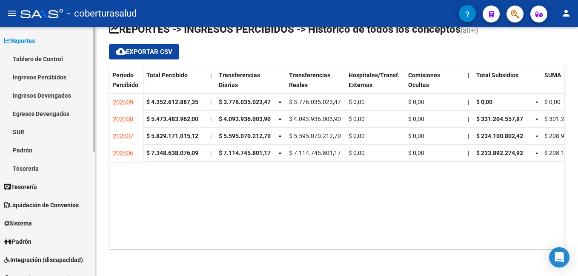
scroll to position [35, 0]
click at [41, 204] on span "Liquidación de Convenios" at bounding box center [41, 205] width 74 height 9
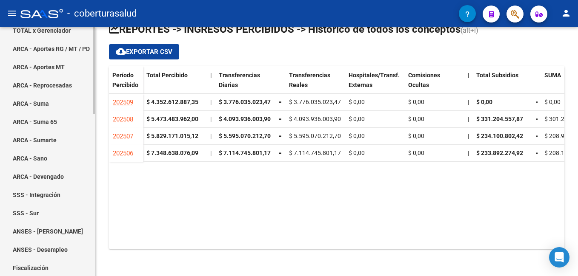
scroll to position [120, 0]
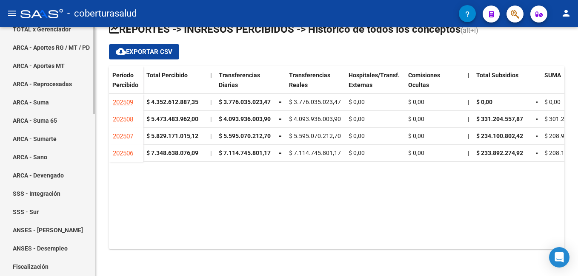
click at [38, 103] on link "ARCA - Suma" at bounding box center [47, 102] width 95 height 18
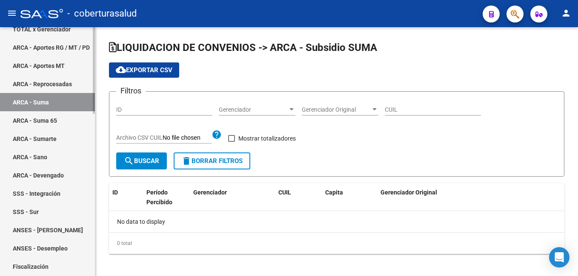
checkbox input "true"
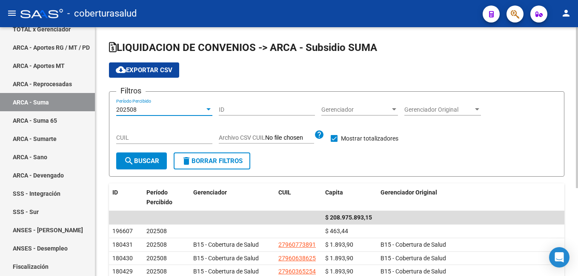
click at [197, 110] on div "202508" at bounding box center [160, 109] width 88 height 7
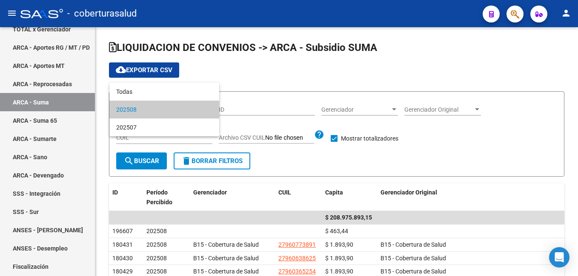
click at [161, 111] on span "202508" at bounding box center [164, 110] width 96 height 18
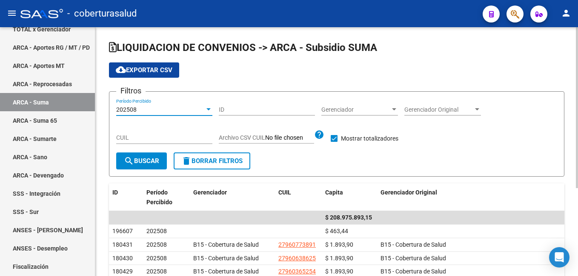
click at [141, 110] on div "202508" at bounding box center [160, 109] width 88 height 7
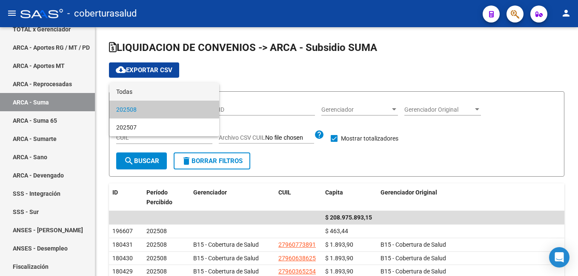
click at [142, 94] on span "Todas" at bounding box center [164, 92] width 96 height 18
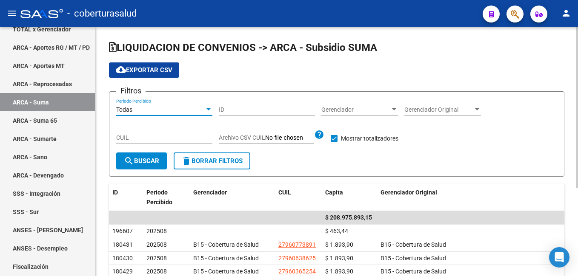
click at [354, 110] on span "Gerenciador" at bounding box center [355, 109] width 69 height 7
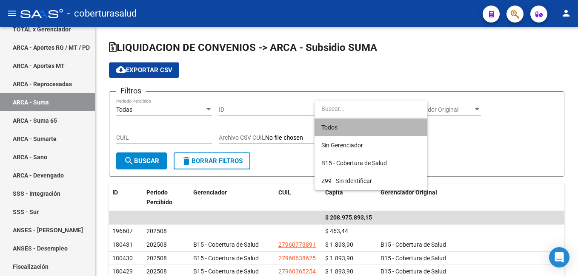
click at [341, 130] on span "Todos" at bounding box center [370, 128] width 99 height 18
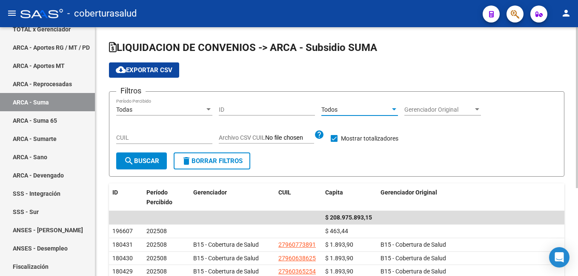
click at [436, 110] on span "Gerenciador Original" at bounding box center [438, 109] width 69 height 7
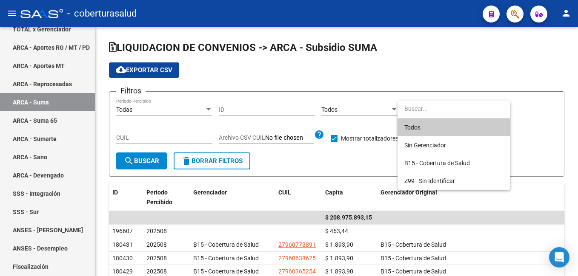
click at [424, 132] on span "Todos" at bounding box center [453, 128] width 99 height 18
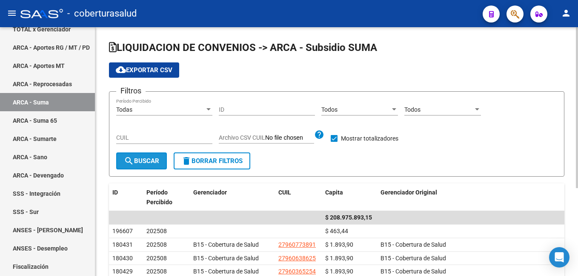
click at [131, 160] on mat-icon "search" at bounding box center [129, 161] width 10 height 10
click at [146, 107] on div "Todas" at bounding box center [160, 109] width 88 height 7
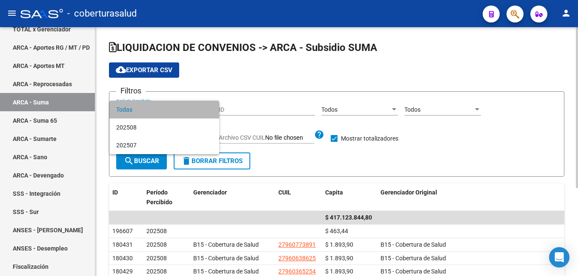
click at [153, 111] on span "Todas" at bounding box center [164, 110] width 96 height 18
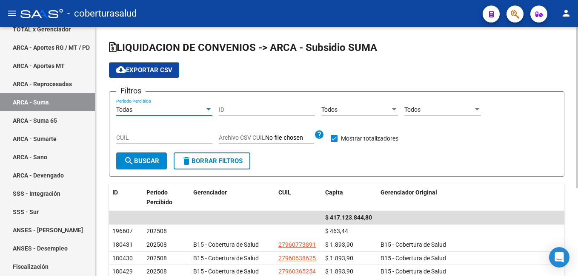
click at [153, 111] on div "Todas" at bounding box center [160, 109] width 88 height 7
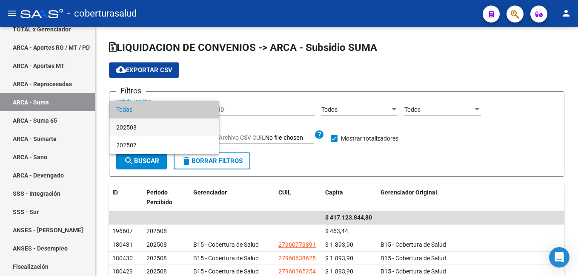
click at [145, 128] on span "202508" at bounding box center [164, 128] width 96 height 18
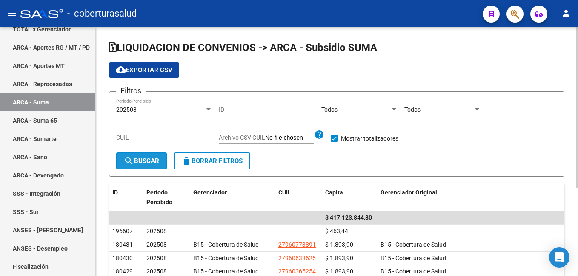
click at [134, 162] on span "search Buscar" at bounding box center [141, 161] width 35 height 8
click at [149, 111] on div "202508" at bounding box center [160, 109] width 88 height 7
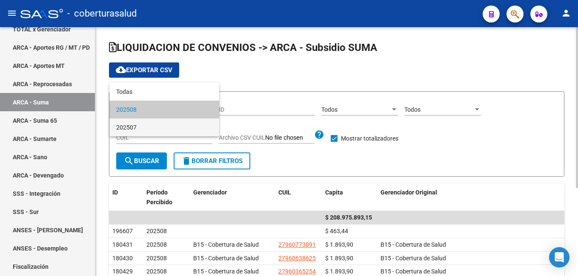
click at [146, 126] on span "202507" at bounding box center [164, 128] width 96 height 18
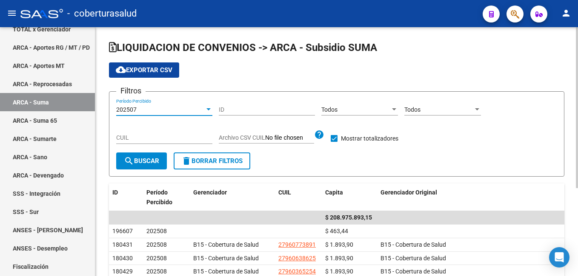
click at [142, 162] on span "search Buscar" at bounding box center [141, 161] width 35 height 8
click at [142, 105] on div "202507 Período Percibido" at bounding box center [164, 107] width 96 height 17
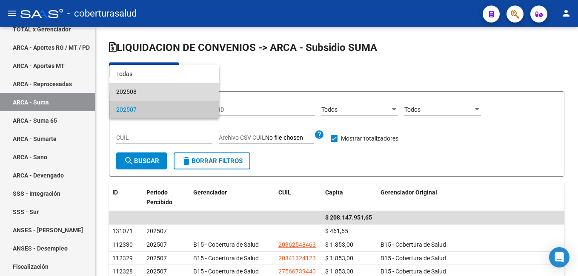
click at [147, 91] on span "202508" at bounding box center [164, 92] width 96 height 18
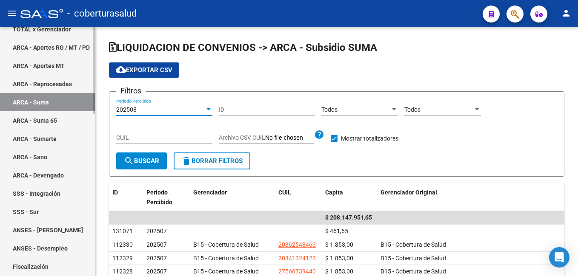
click at [49, 117] on link "ARCA - Suma 65" at bounding box center [47, 120] width 95 height 18
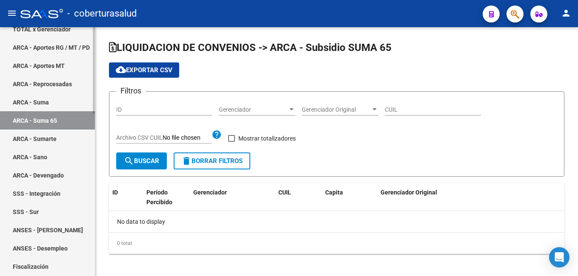
checkbox input "true"
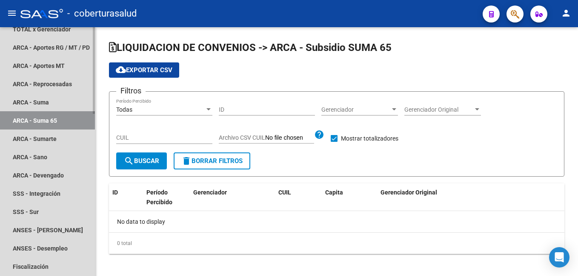
click at [49, 117] on link "ARCA - Suma 65" at bounding box center [47, 120] width 95 height 18
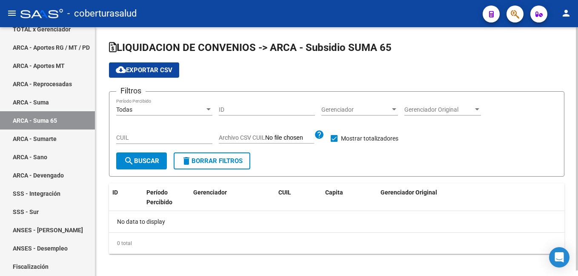
click at [154, 111] on div "Todas" at bounding box center [160, 109] width 88 height 7
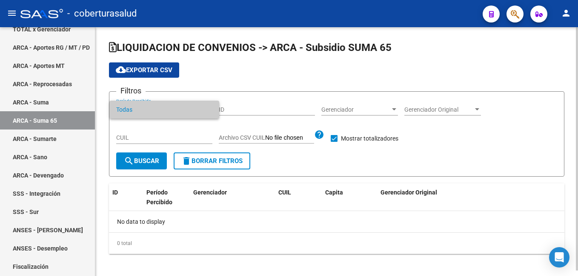
click at [173, 109] on span "Todas" at bounding box center [164, 110] width 96 height 18
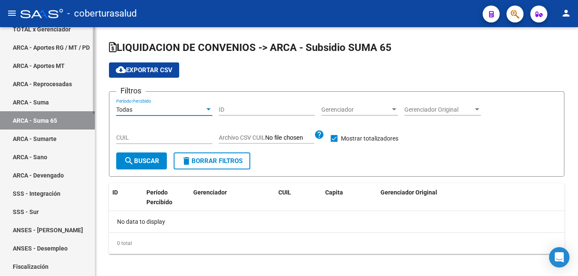
click at [57, 138] on link "ARCA - Sumarte" at bounding box center [47, 139] width 95 height 18
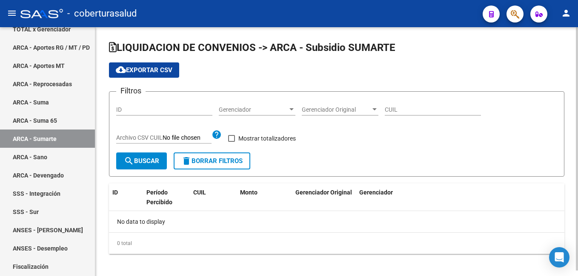
checkbox input "true"
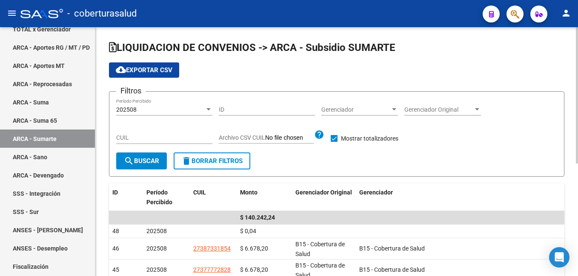
click at [150, 111] on div "202508" at bounding box center [160, 109] width 88 height 7
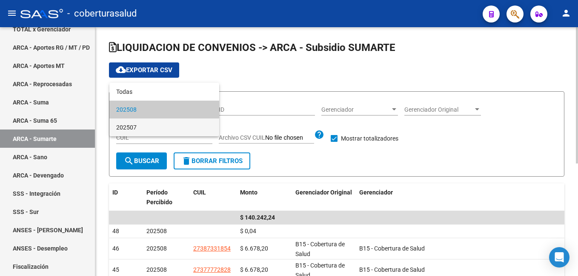
click at [147, 128] on span "202507" at bounding box center [164, 128] width 96 height 18
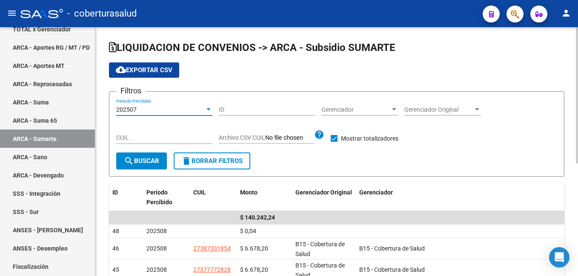
click at [151, 107] on div "202507" at bounding box center [160, 109] width 88 height 7
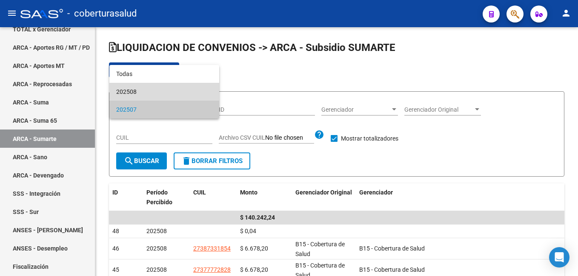
click at [176, 89] on span "202508" at bounding box center [164, 92] width 96 height 18
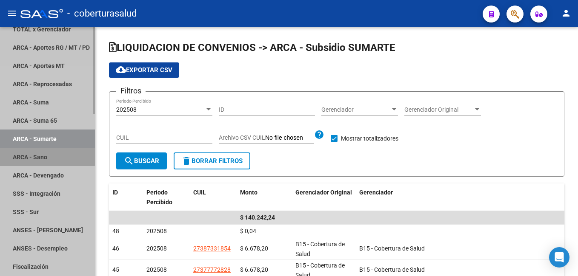
click at [47, 156] on link "ARCA - Sano" at bounding box center [47, 157] width 95 height 18
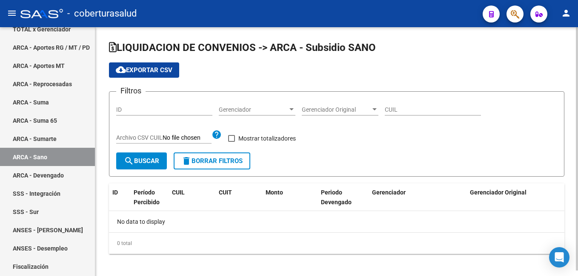
checkbox input "true"
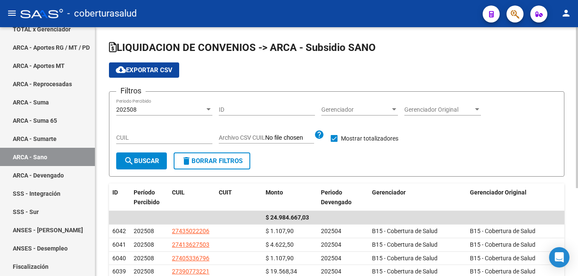
click at [164, 109] on div "202508" at bounding box center [160, 109] width 88 height 7
